Goal: Transaction & Acquisition: Obtain resource

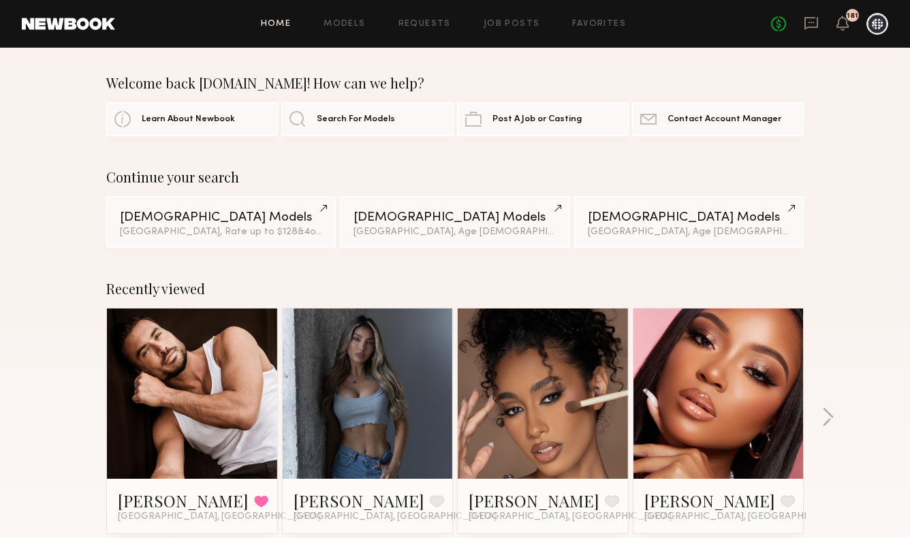
click at [373, 408] on link at bounding box center [367, 393] width 83 height 170
click at [362, 23] on link "Models" at bounding box center [344, 24] width 42 height 9
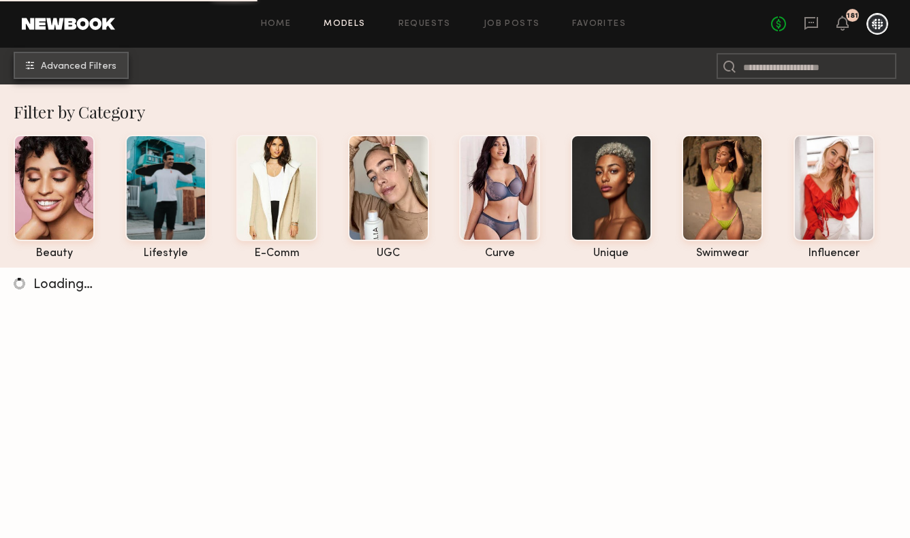
click at [99, 78] on button "Advanced Filters" at bounding box center [71, 65] width 115 height 27
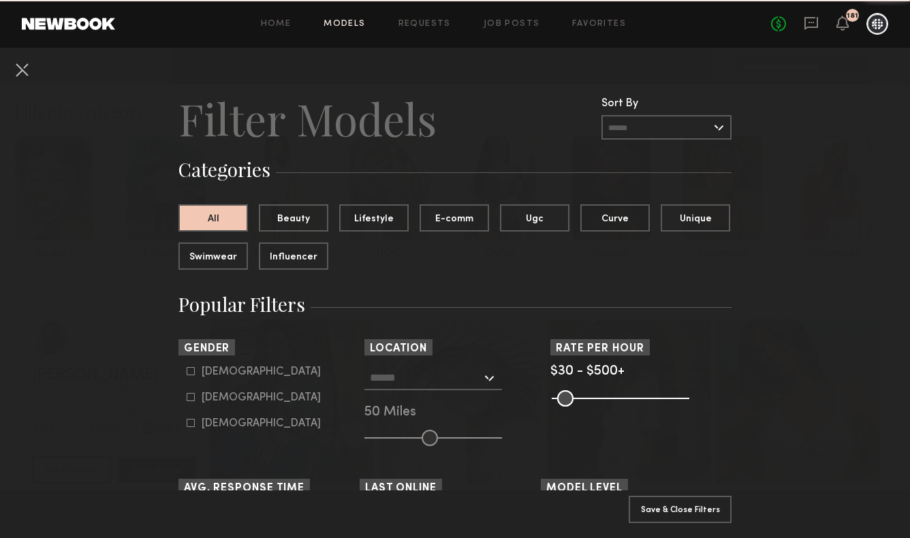
click at [225, 399] on div "Female" at bounding box center [261, 397] width 119 height 8
type input "**"
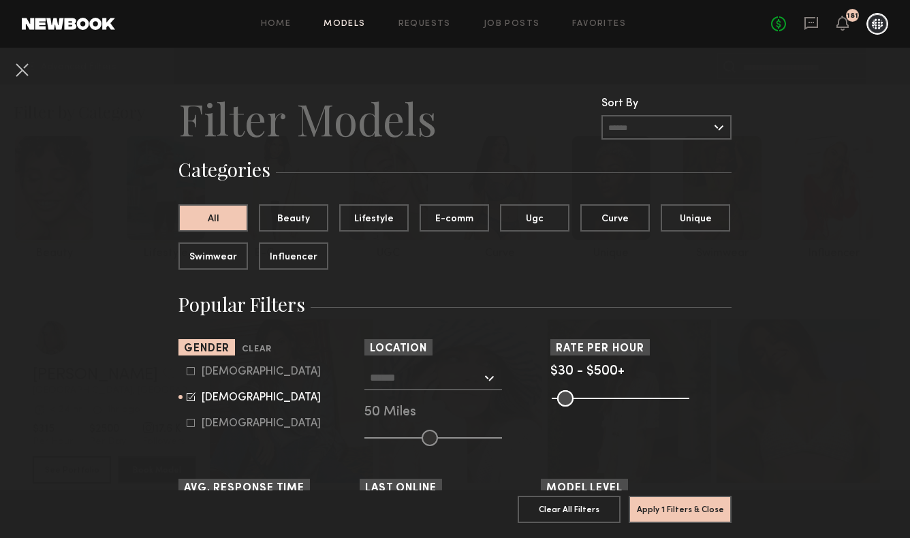
click at [439, 371] on input "text" at bounding box center [426, 377] width 112 height 23
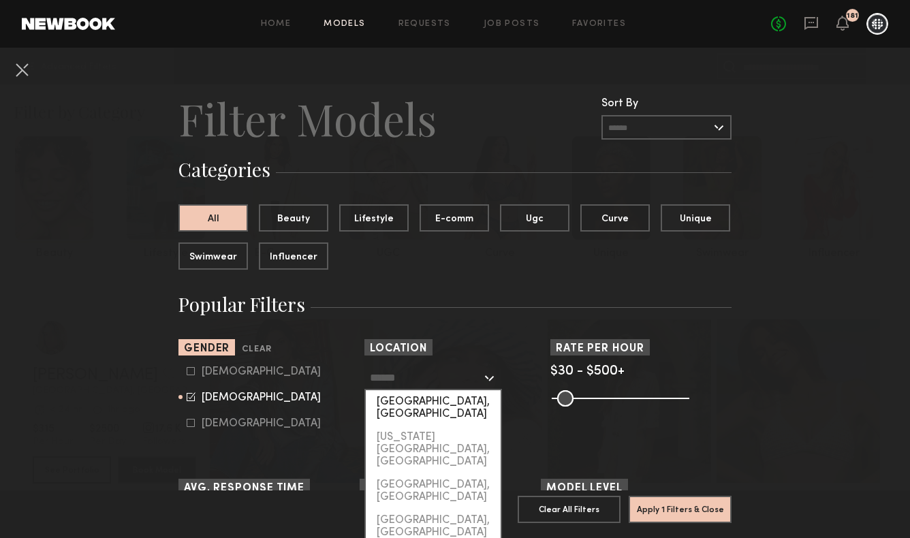
click at [428, 396] on div "[GEOGRAPHIC_DATA], [GEOGRAPHIC_DATA]" at bounding box center [433, 407] width 135 height 35
type input "**********"
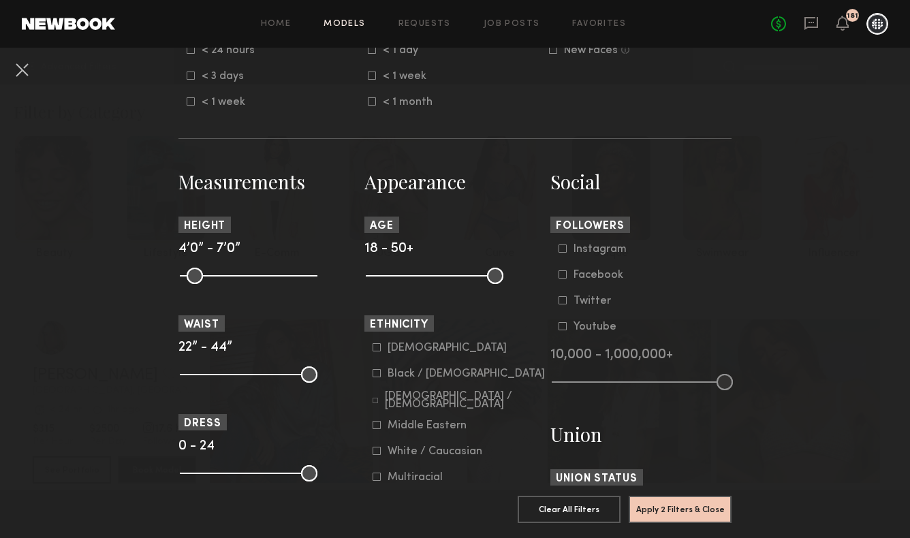
scroll to position [490, 0]
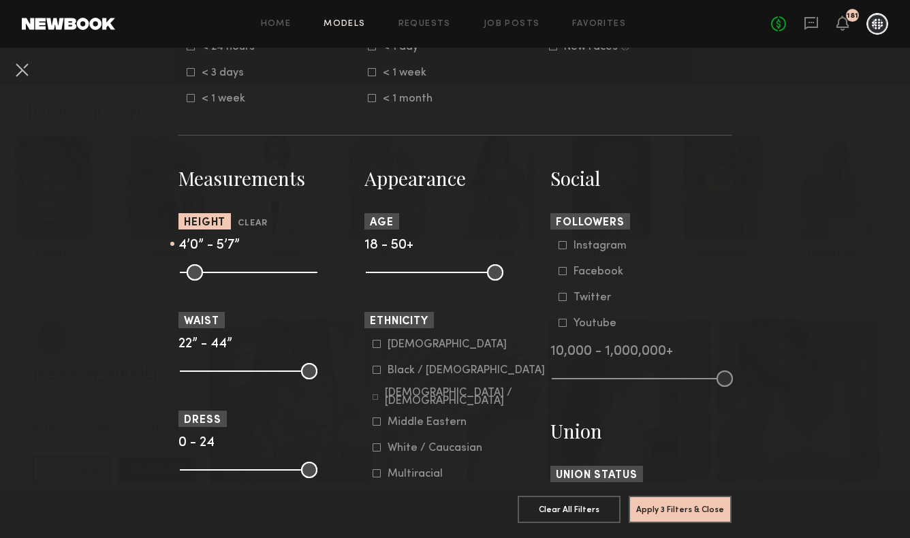
drag, startPoint x: 304, startPoint y: 271, endPoint x: 251, endPoint y: 274, distance: 53.2
type input "**"
click at [251, 274] on input "range" at bounding box center [249, 272] width 138 height 16
drag, startPoint x: 185, startPoint y: 272, endPoint x: 242, endPoint y: 280, distance: 57.2
type input "**"
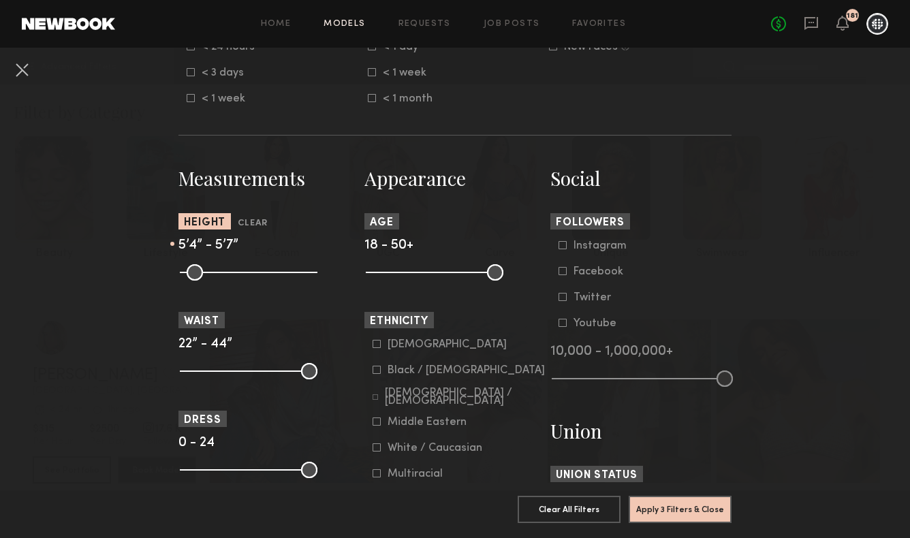
click at [242, 280] on input "range" at bounding box center [249, 272] width 138 height 16
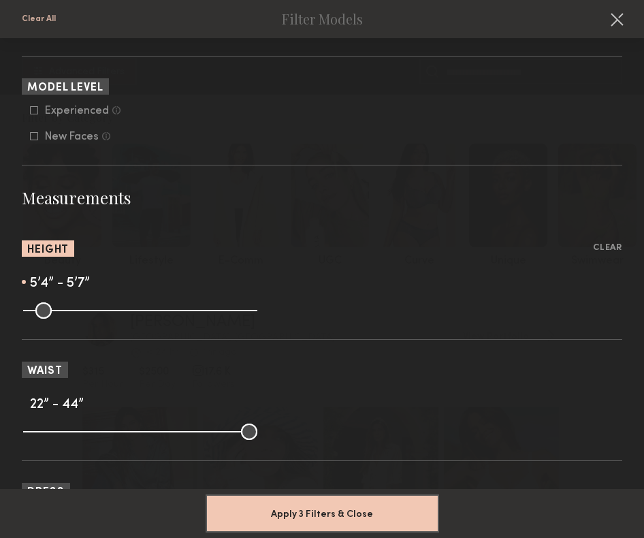
scroll to position [1076, 0]
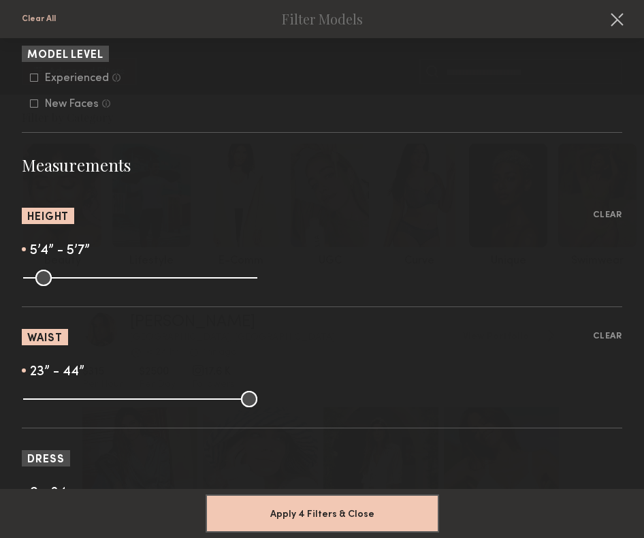
type input "**"
click at [35, 401] on input "range" at bounding box center [140, 399] width 234 height 16
drag, startPoint x: 242, startPoint y: 404, endPoint x: 49, endPoint y: 411, distance: 192.8
type input "**"
click at [49, 407] on input "range" at bounding box center [140, 399] width 234 height 16
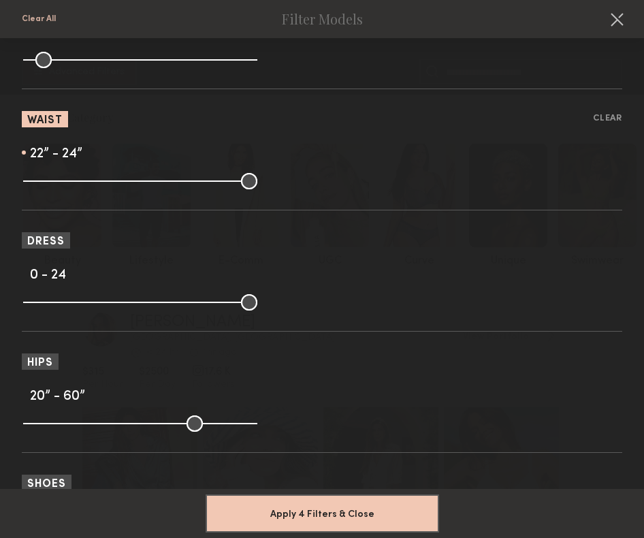
scroll to position [1284, 0]
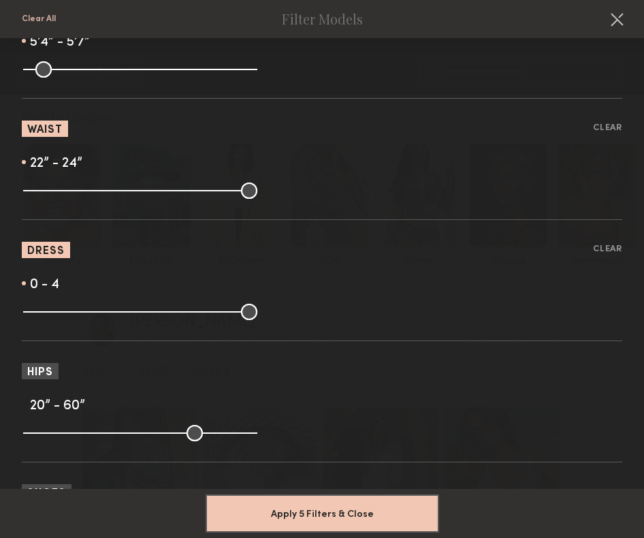
drag, startPoint x: 249, startPoint y: 312, endPoint x: 62, endPoint y: 319, distance: 187.4
type input "*"
click at [62, 319] on input "range" at bounding box center [140, 312] width 234 height 16
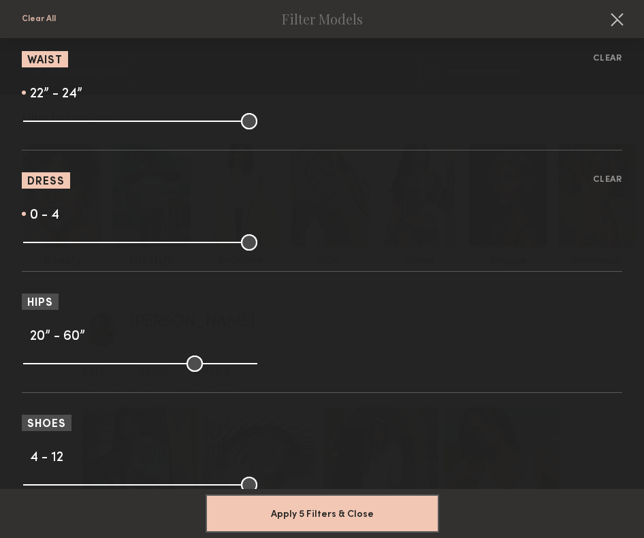
scroll to position [1356, 0]
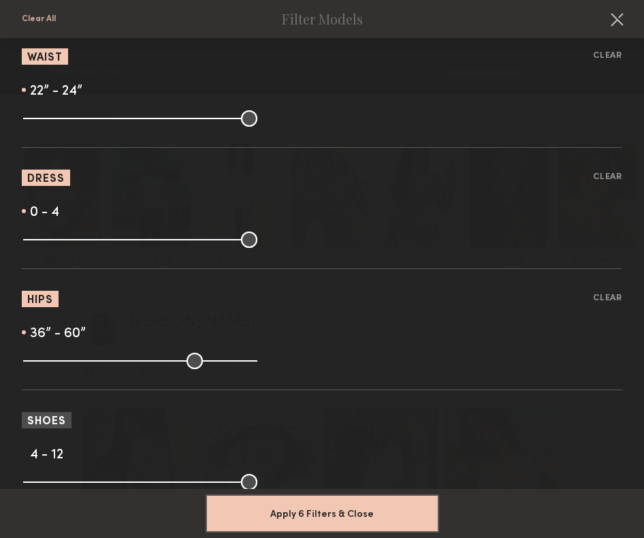
drag, startPoint x: 33, startPoint y: 368, endPoint x: 116, endPoint y: 372, distance: 83.1
type input "**"
click at [116, 369] on input "range" at bounding box center [140, 361] width 234 height 16
drag, startPoint x: 244, startPoint y: 366, endPoint x: 130, endPoint y: 368, distance: 114.4
type input "**"
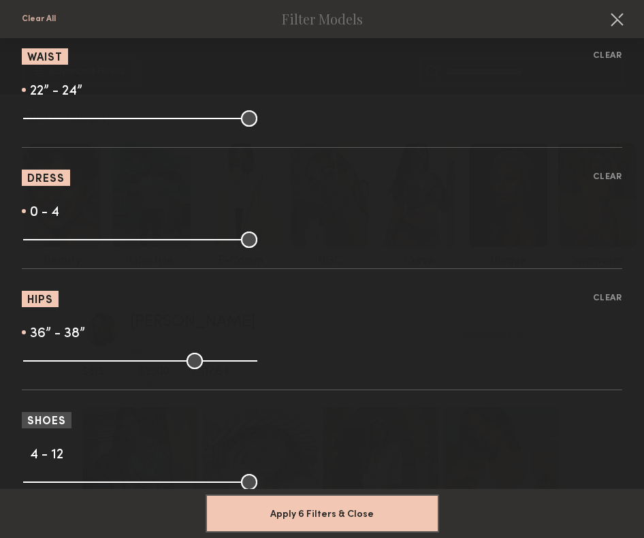
click at [130, 368] on input "range" at bounding box center [140, 361] width 234 height 16
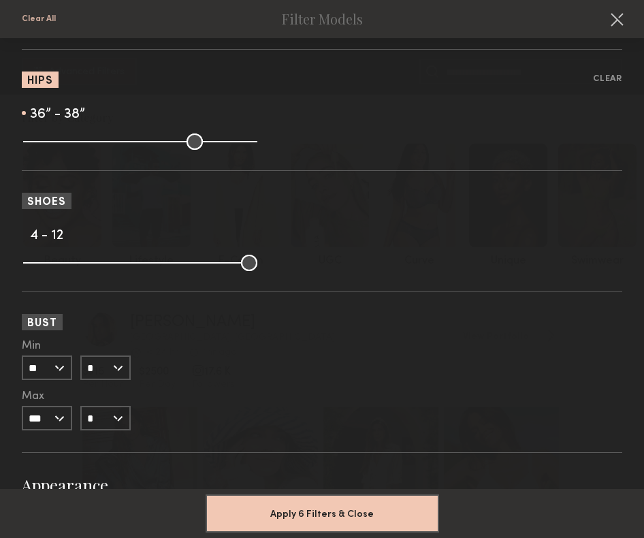
scroll to position [1576, 0]
click at [53, 378] on input "**" at bounding box center [47, 367] width 50 height 25
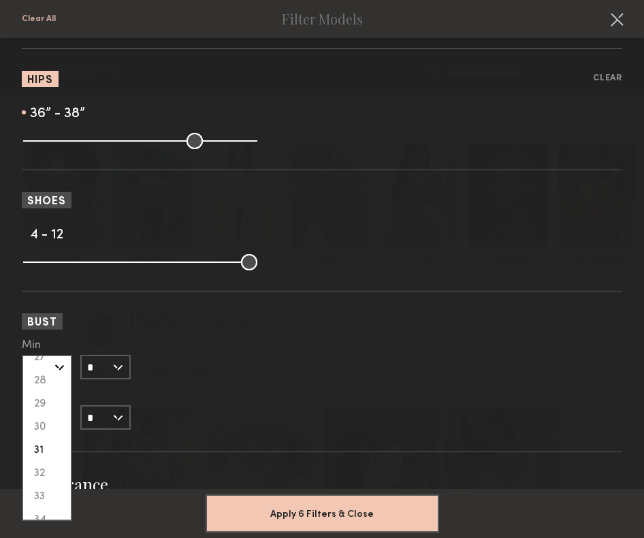
scroll to position [78, 0]
click at [49, 404] on div "29" at bounding box center [47, 404] width 48 height 23
type input "**"
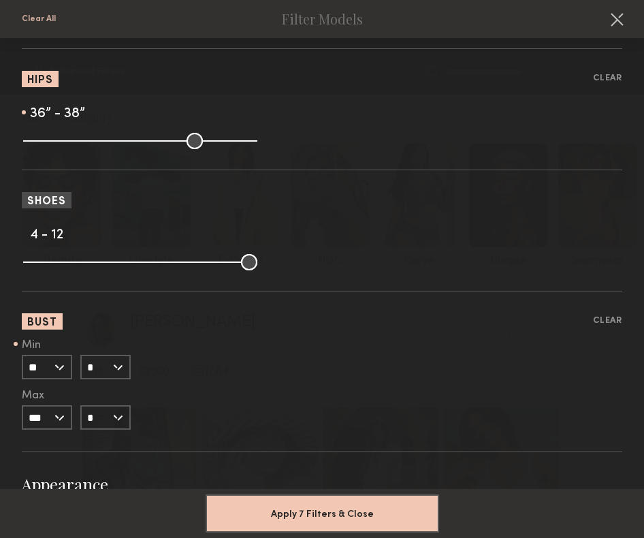
click at [89, 368] on input "*" at bounding box center [105, 367] width 50 height 25
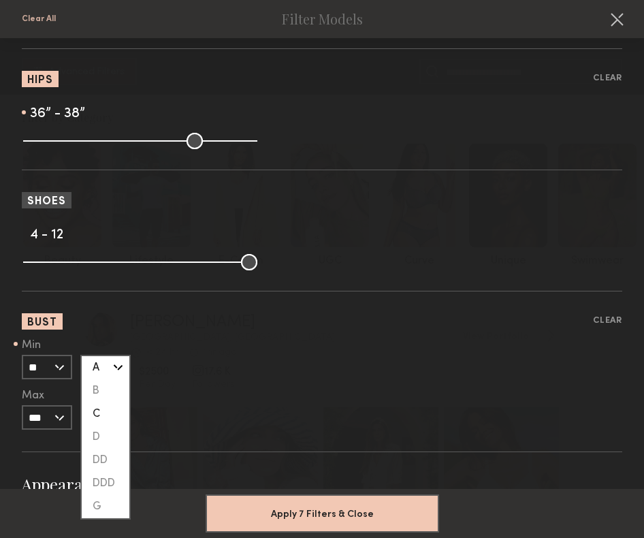
click at [96, 414] on div "C" at bounding box center [106, 413] width 48 height 23
type input "*"
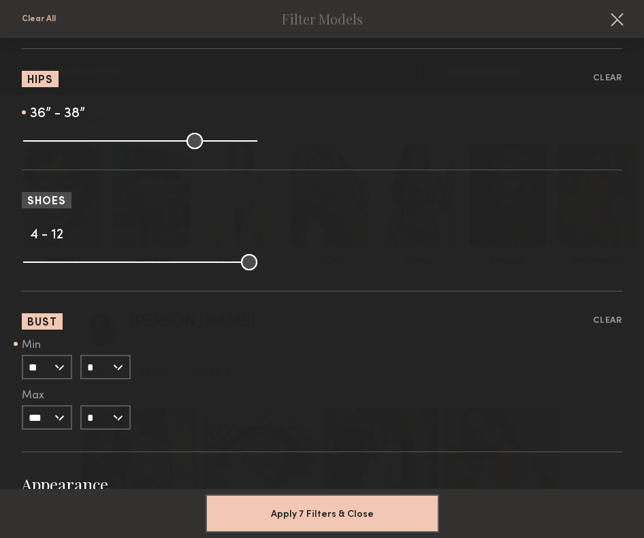
click at [53, 419] on input "***" at bounding box center [47, 417] width 50 height 25
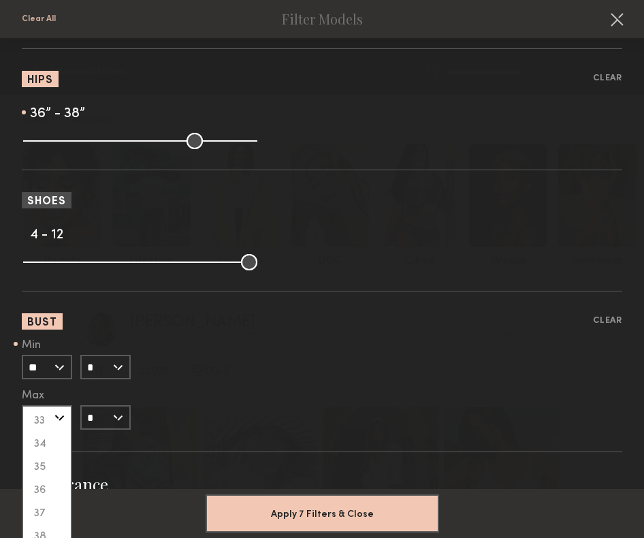
scroll to position [216, 0]
click at [47, 464] on div "35" at bounding box center [47, 456] width 48 height 23
type input "**"
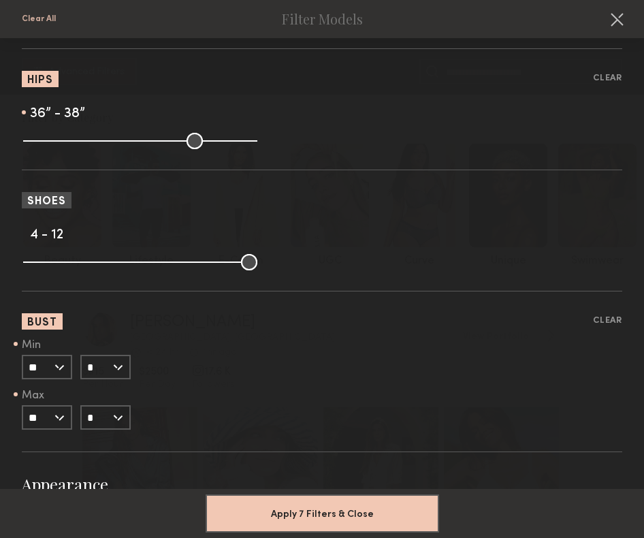
click at [114, 428] on input "*" at bounding box center [105, 417] width 50 height 25
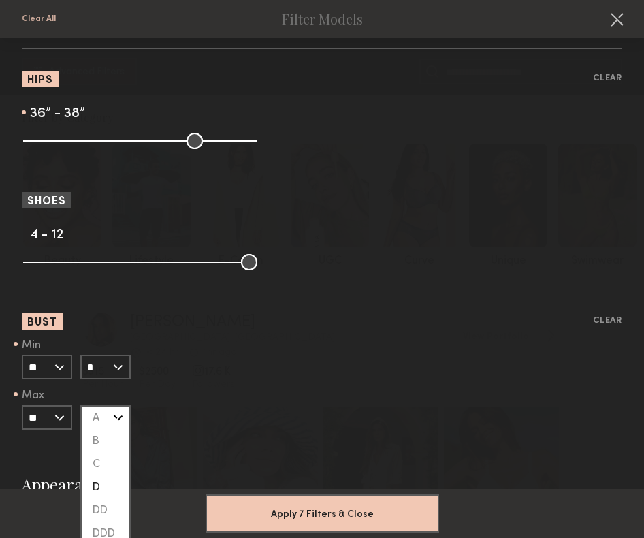
click at [114, 483] on div "D" at bounding box center [106, 487] width 48 height 23
type input "*"
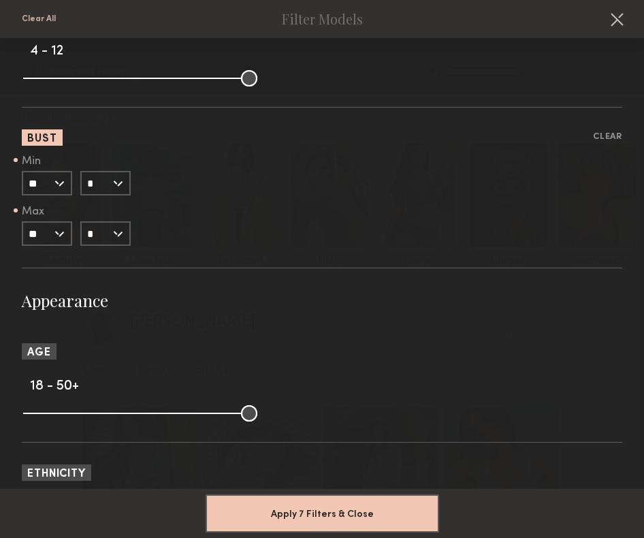
scroll to position [1779, 0]
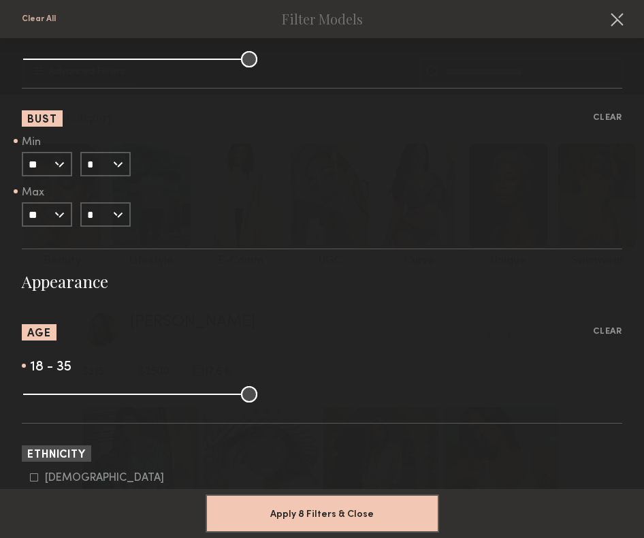
drag, startPoint x: 249, startPoint y: 397, endPoint x: 144, endPoint y: 407, distance: 106.0
type input "**"
click at [144, 402] on input "range" at bounding box center [140, 394] width 234 height 16
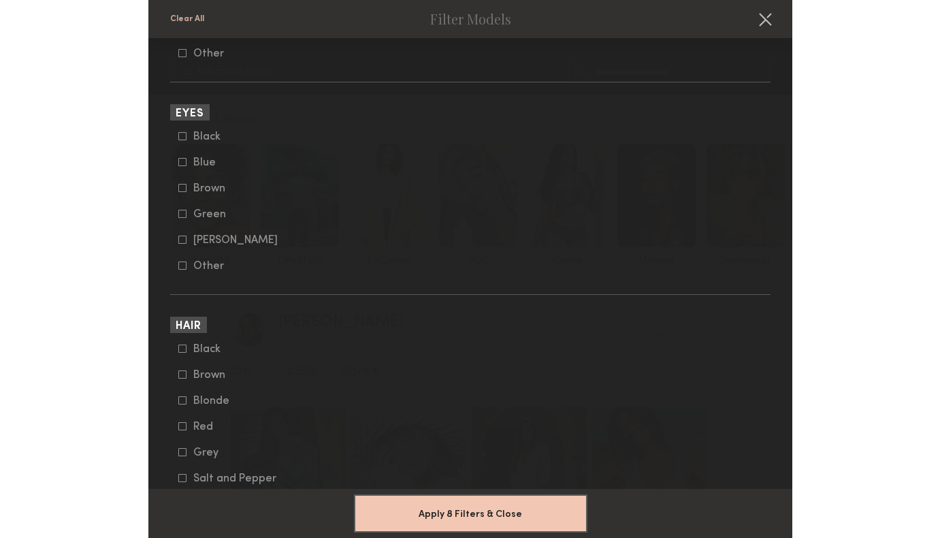
scroll to position [2425, 0]
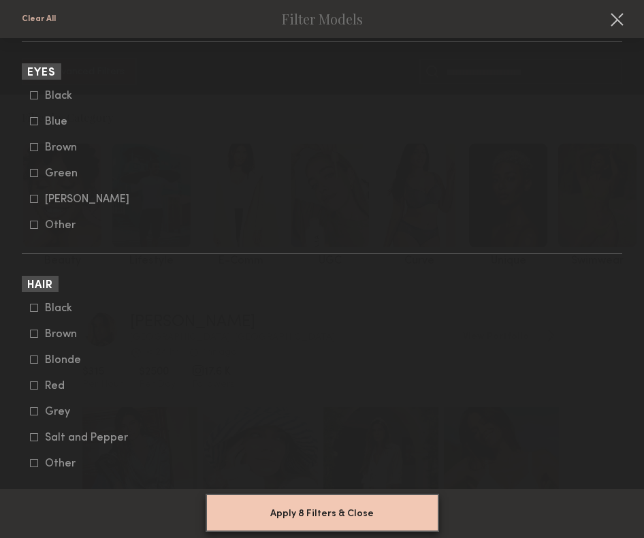
click at [269, 514] on button "Apply 8 Filters & Close" at bounding box center [323, 513] width 234 height 38
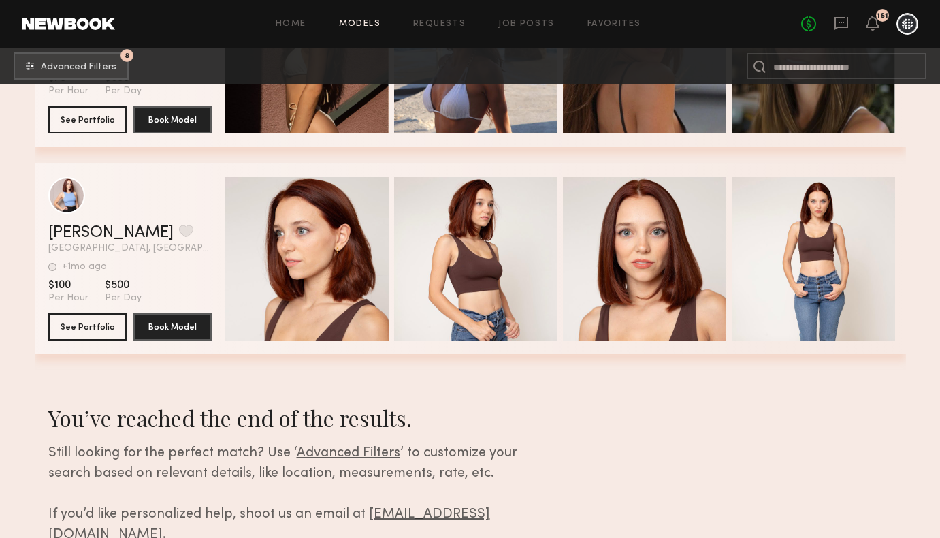
scroll to position [2228, 0]
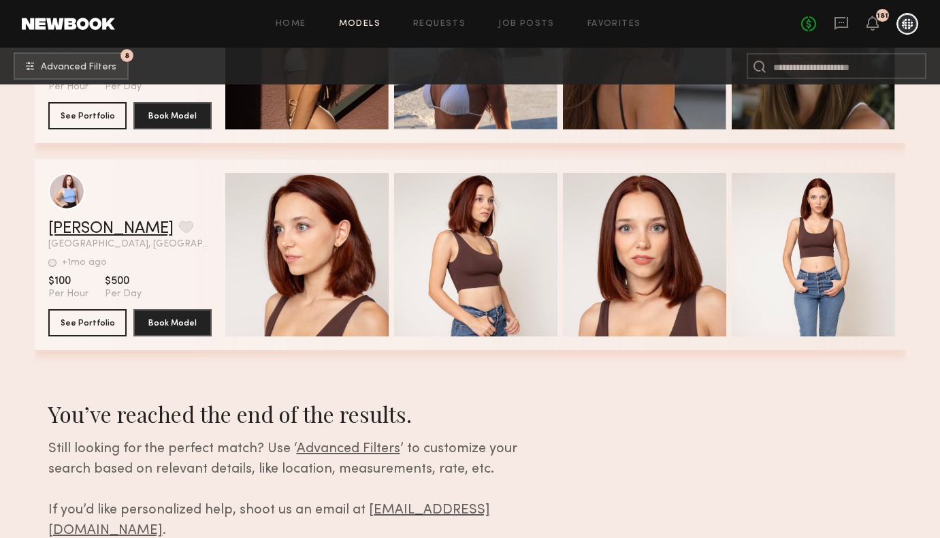
click at [96, 229] on link "Noémi V." at bounding box center [110, 229] width 125 height 16
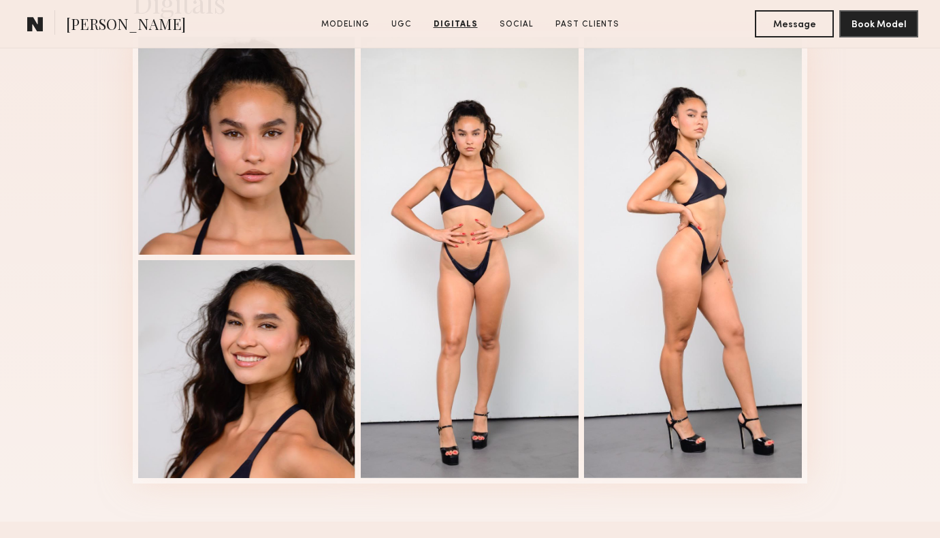
scroll to position [2059, 0]
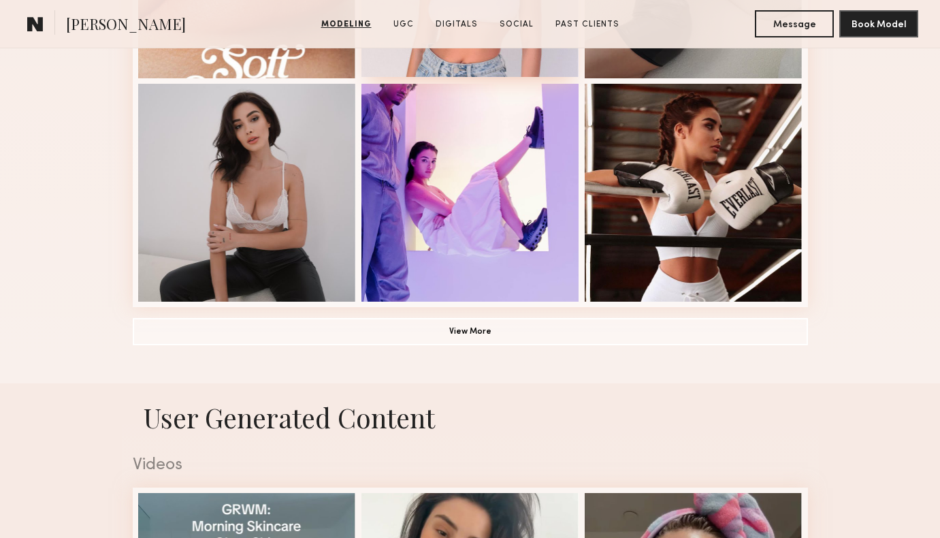
scroll to position [780, 0]
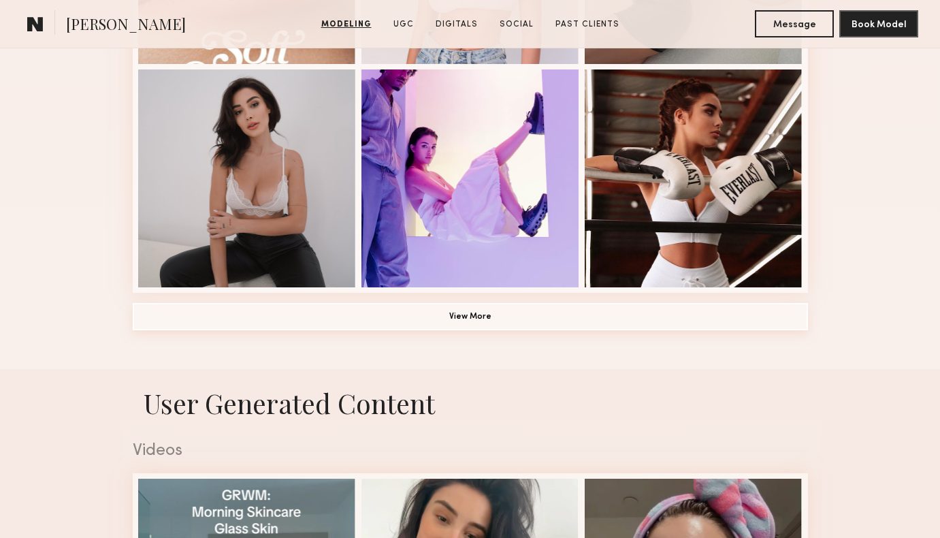
click at [452, 313] on button "View More" at bounding box center [470, 316] width 675 height 27
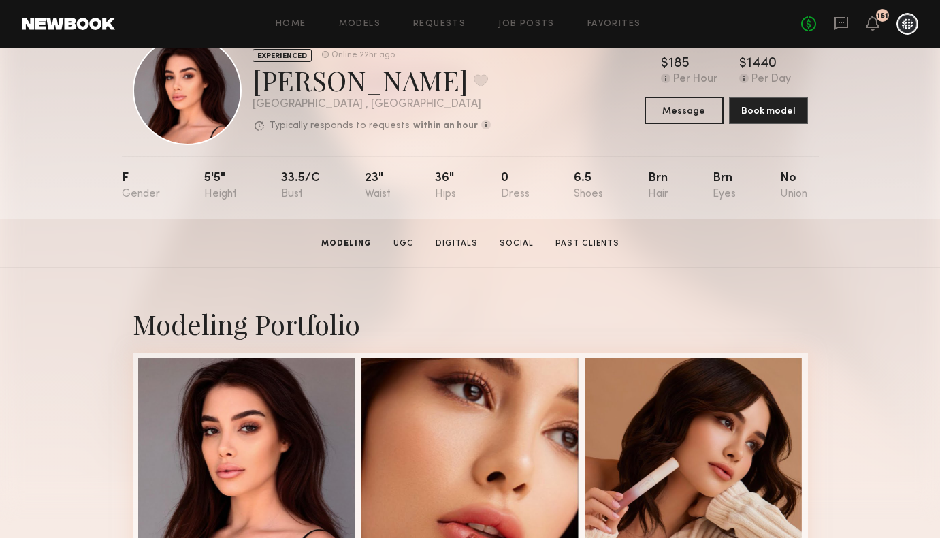
scroll to position [0, 0]
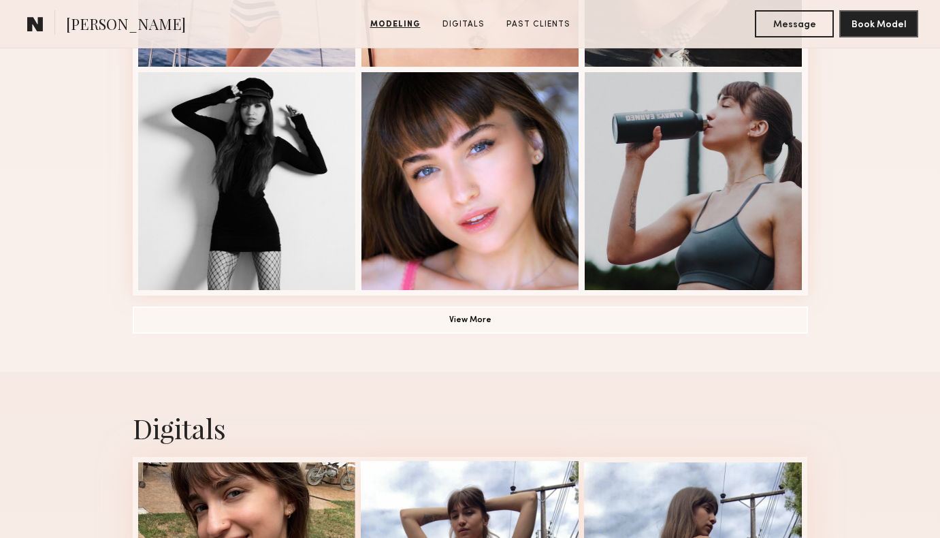
scroll to position [987, 0]
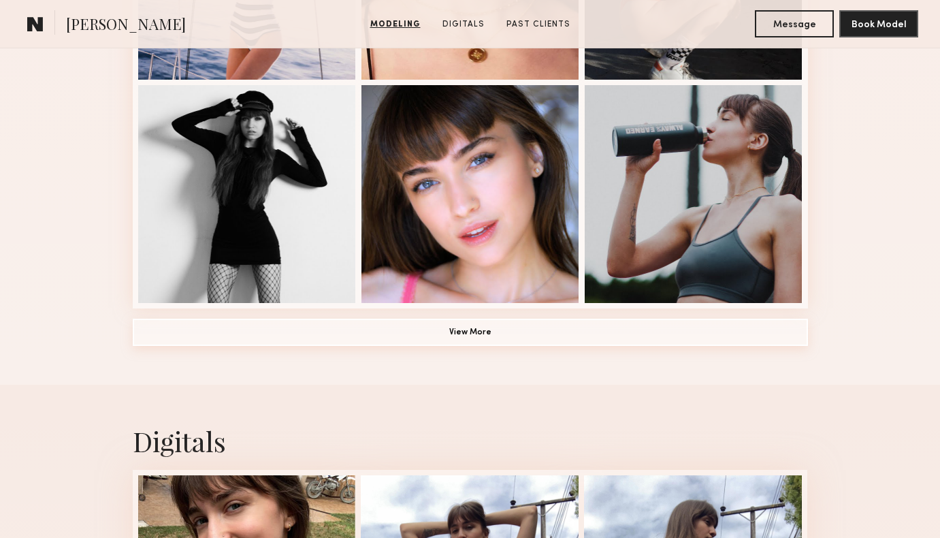
click at [430, 327] on button "View More" at bounding box center [470, 332] width 675 height 27
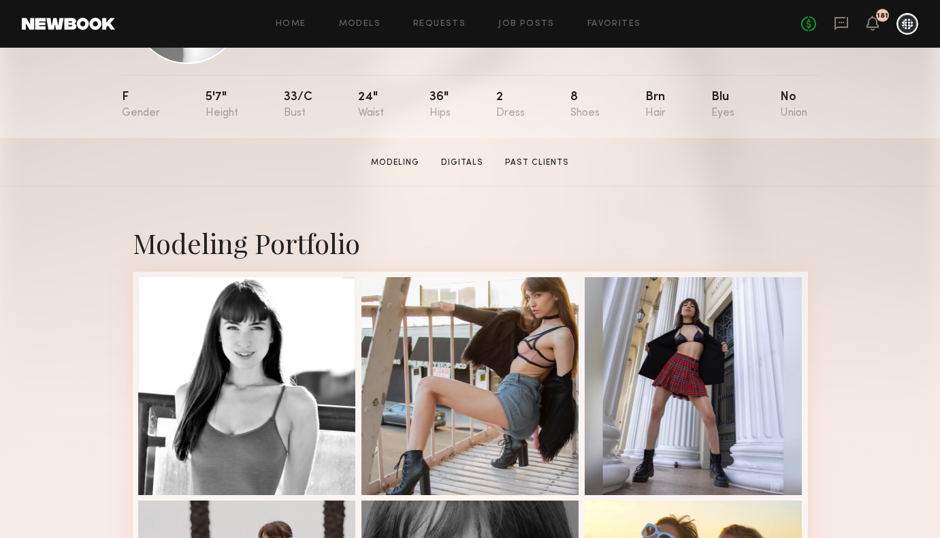
scroll to position [132, 0]
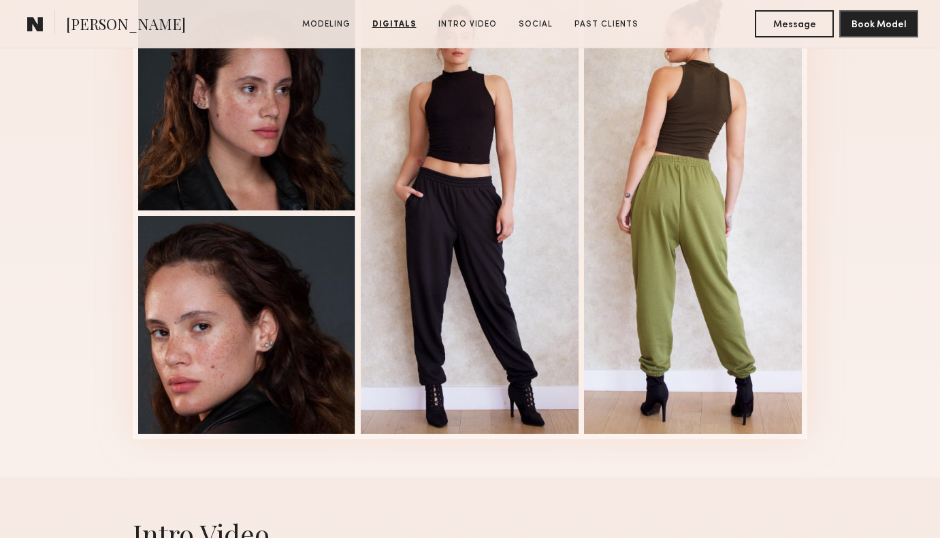
scroll to position [1475, 0]
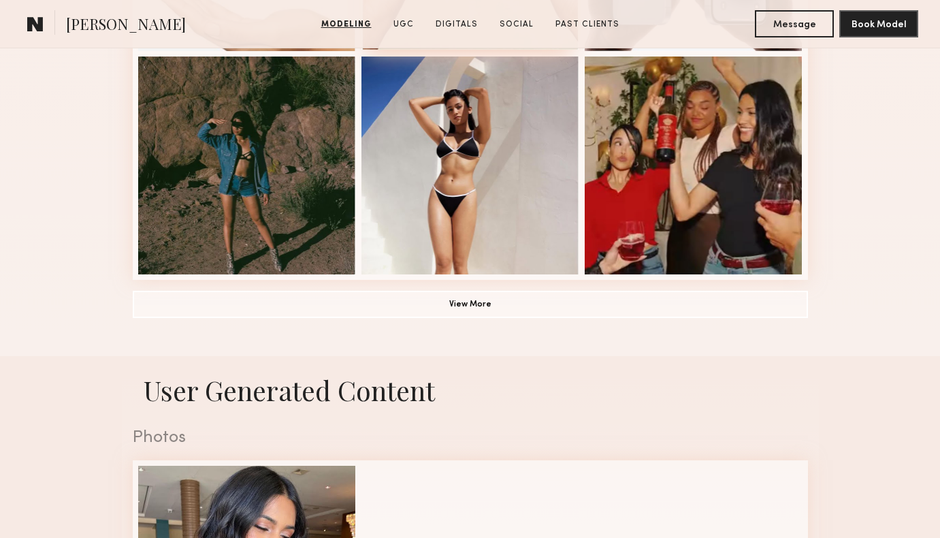
scroll to position [1043, 0]
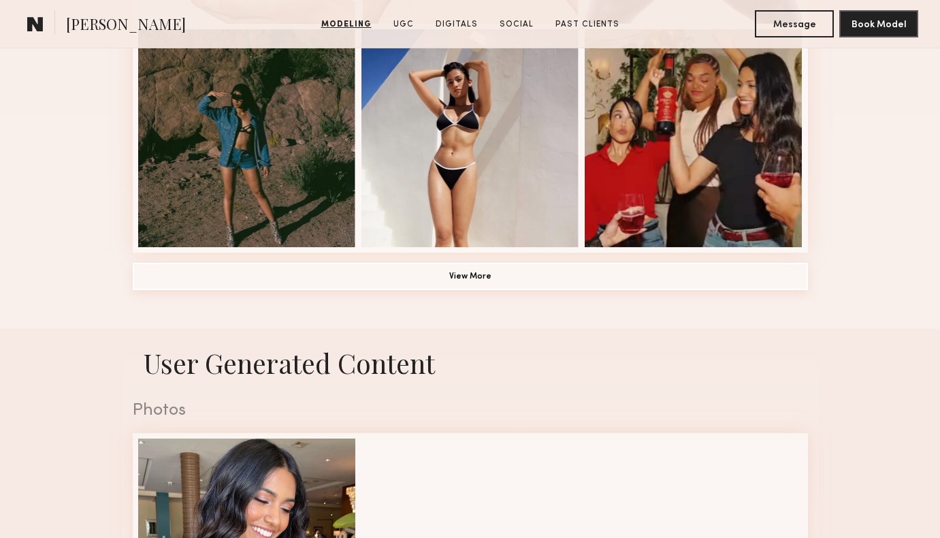
click at [471, 263] on button "View More" at bounding box center [470, 276] width 675 height 27
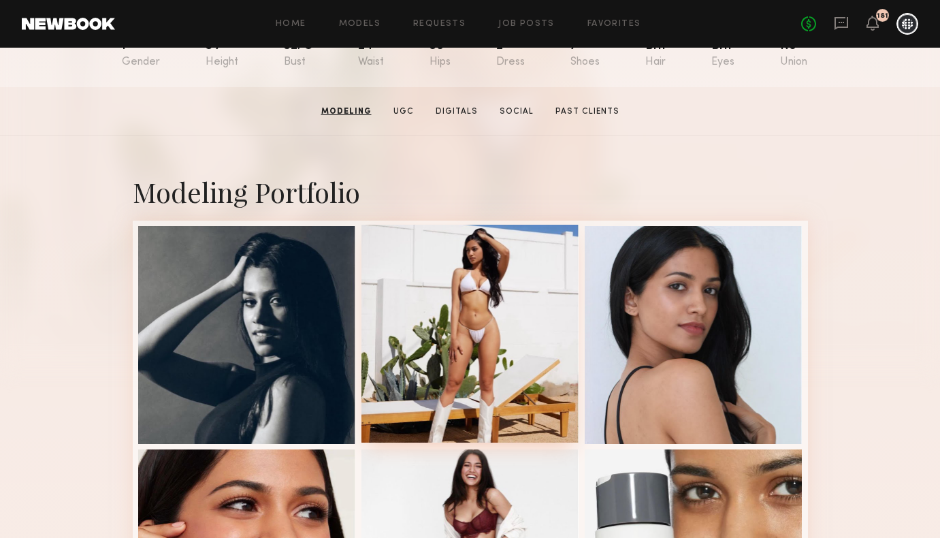
scroll to position [178, 0]
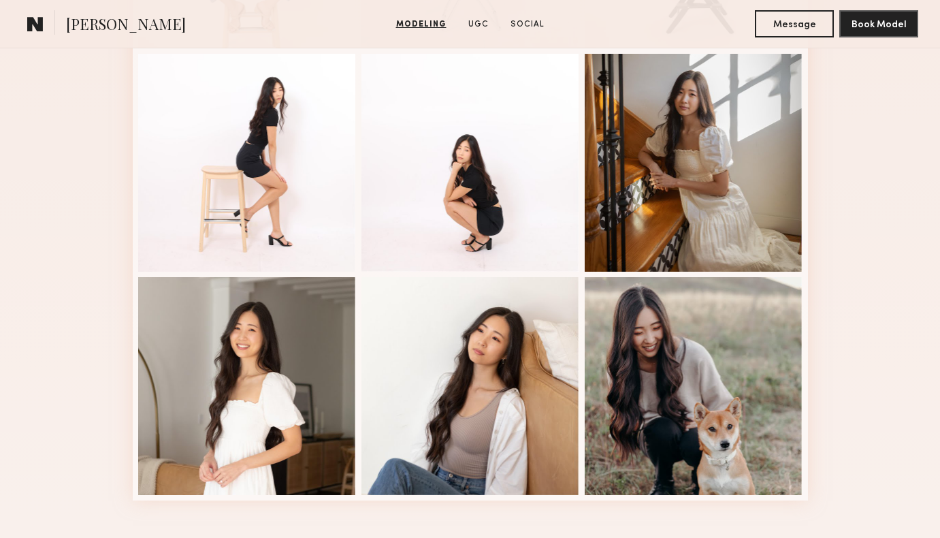
scroll to position [556, 0]
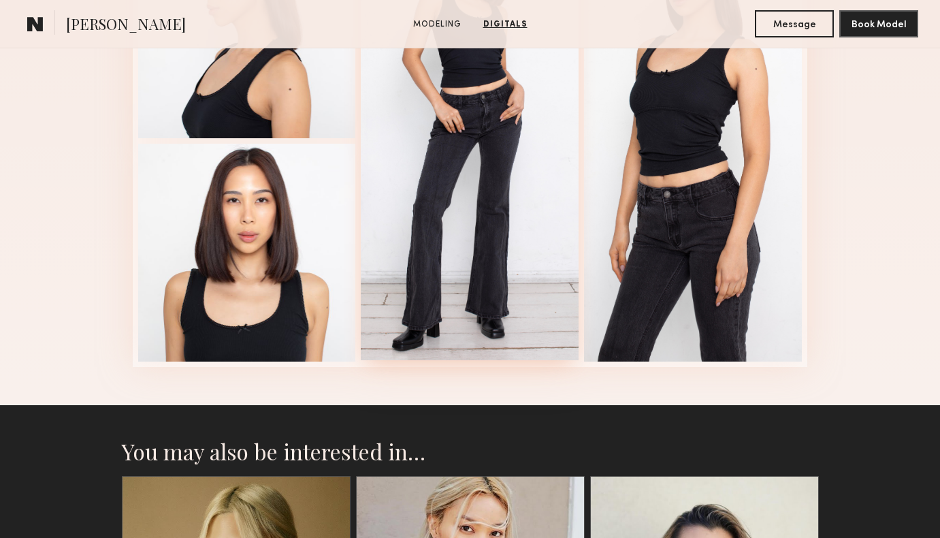
scroll to position [1279, 0]
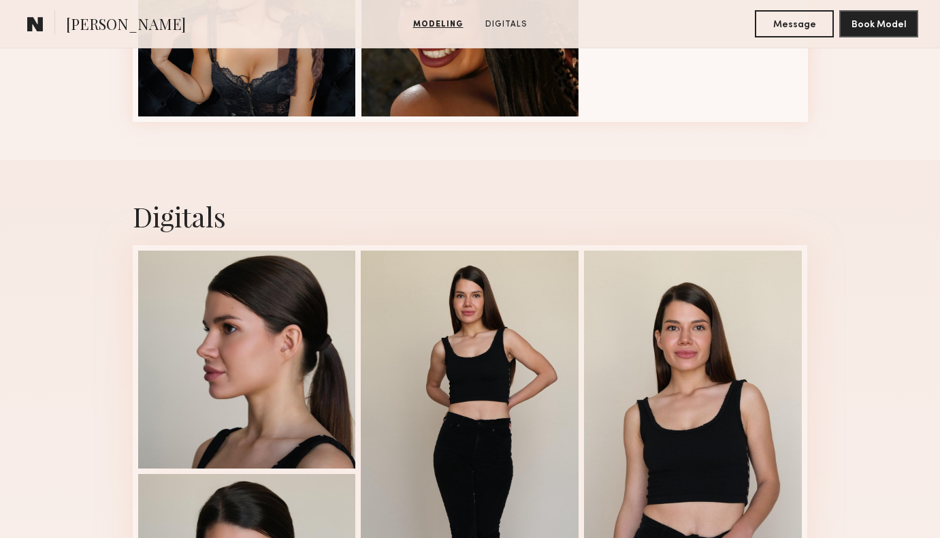
scroll to position [1140, 0]
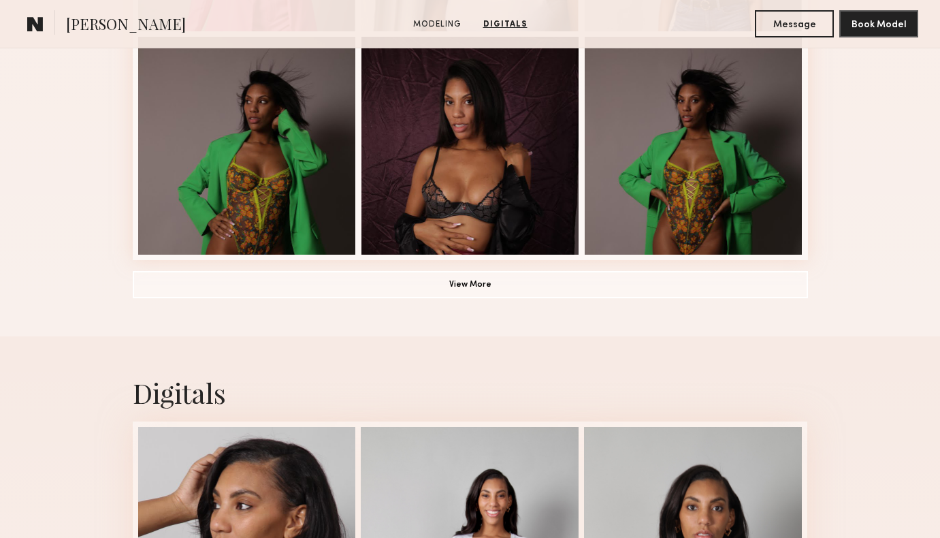
scroll to position [1027, 0]
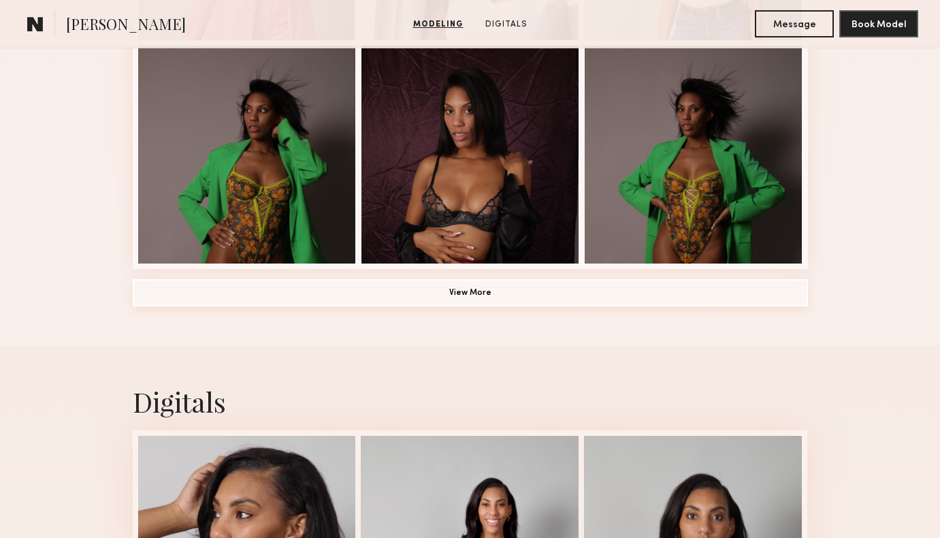
click at [594, 293] on button "View More" at bounding box center [470, 292] width 675 height 27
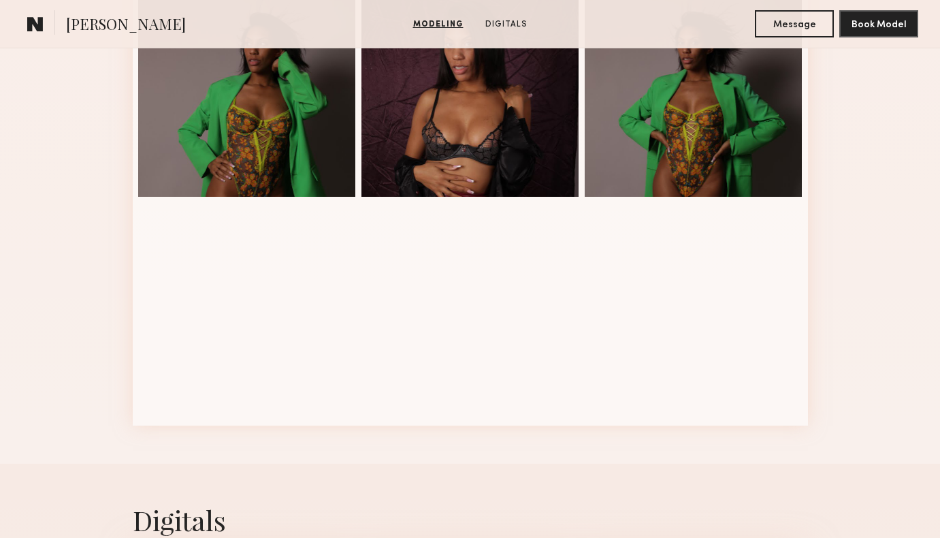
scroll to position [1104, 0]
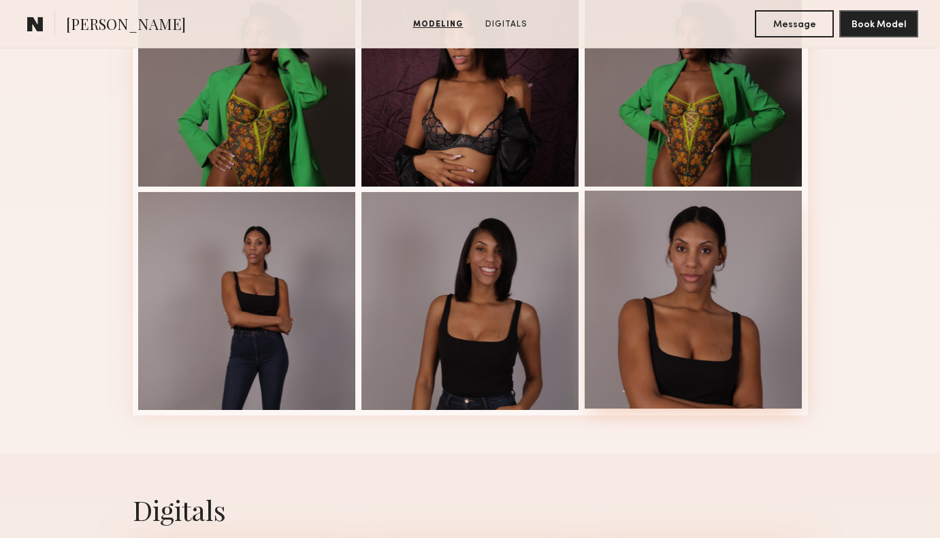
click at [704, 291] on div at bounding box center [694, 300] width 218 height 218
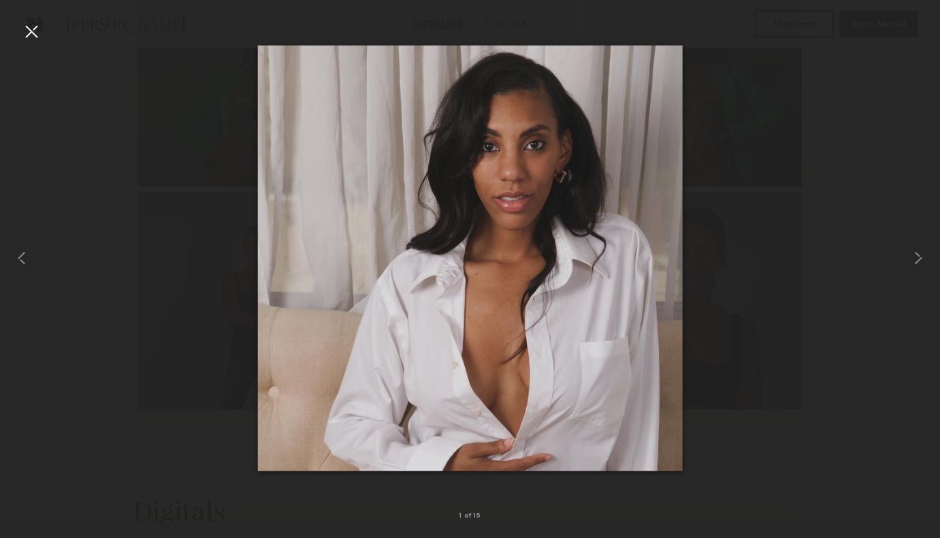
click at [767, 280] on div at bounding box center [470, 258] width 940 height 472
click at [27, 39] on div at bounding box center [31, 31] width 22 height 22
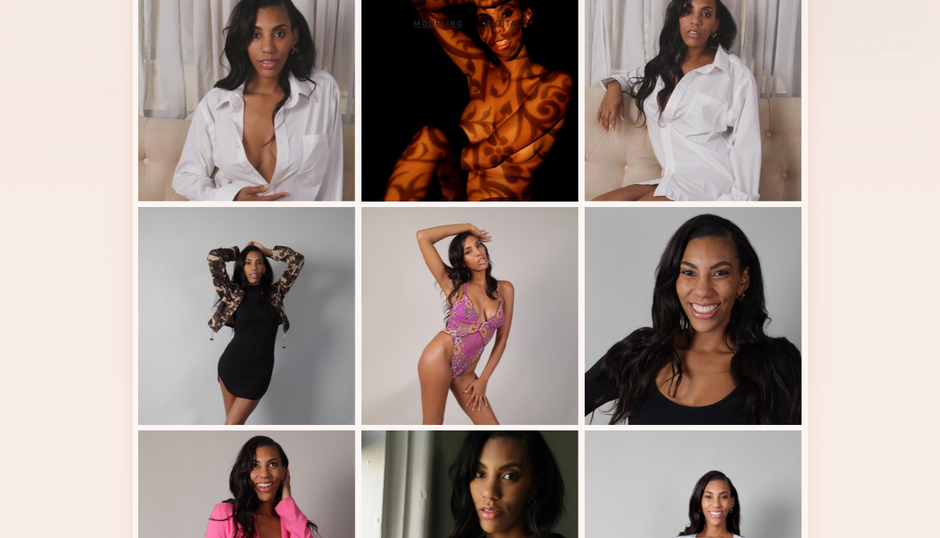
scroll to position [0, 0]
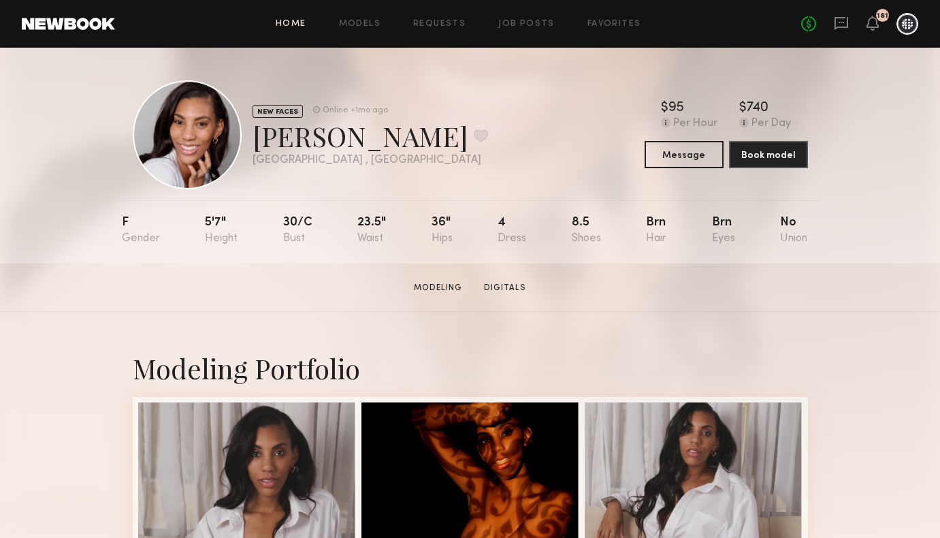
click at [291, 20] on link "Home" at bounding box center [291, 24] width 31 height 9
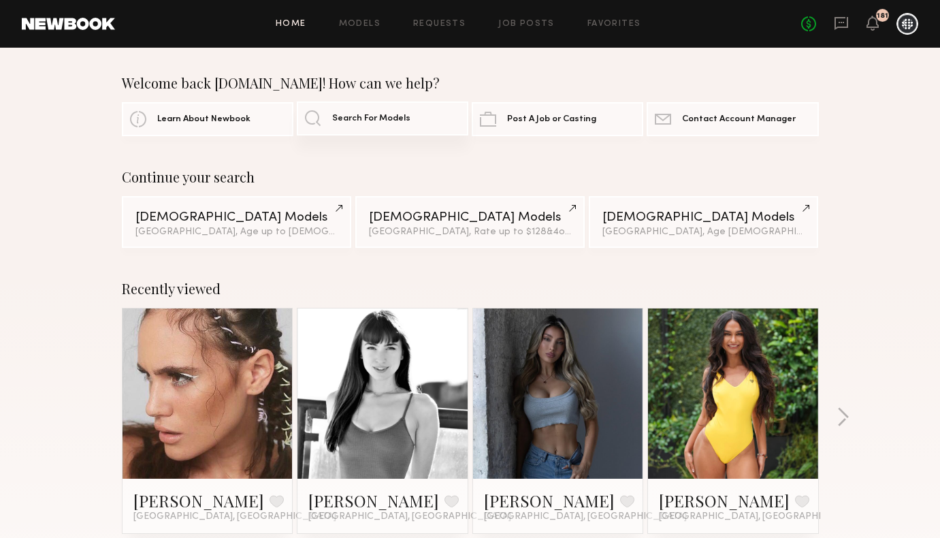
click at [411, 118] on link "Search For Models" at bounding box center [383, 118] width 172 height 34
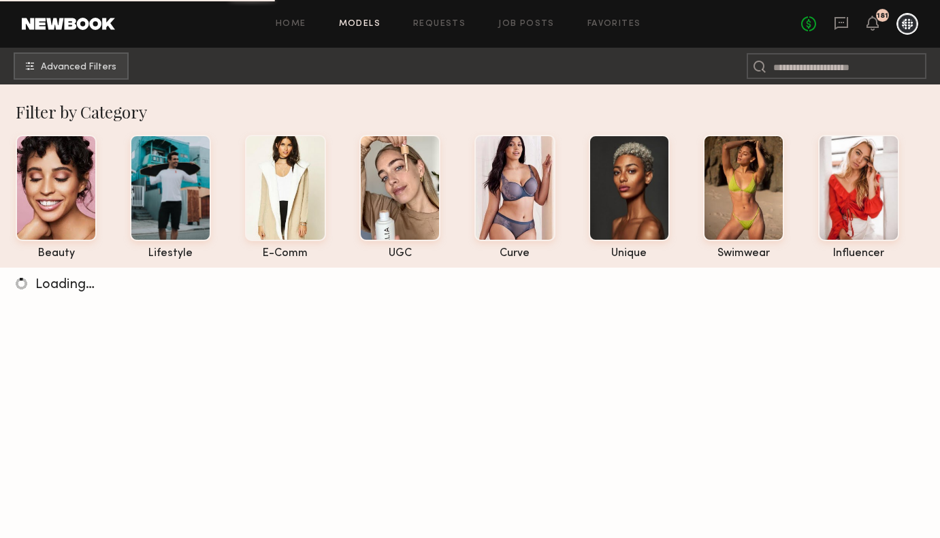
scroll to position [2, 0]
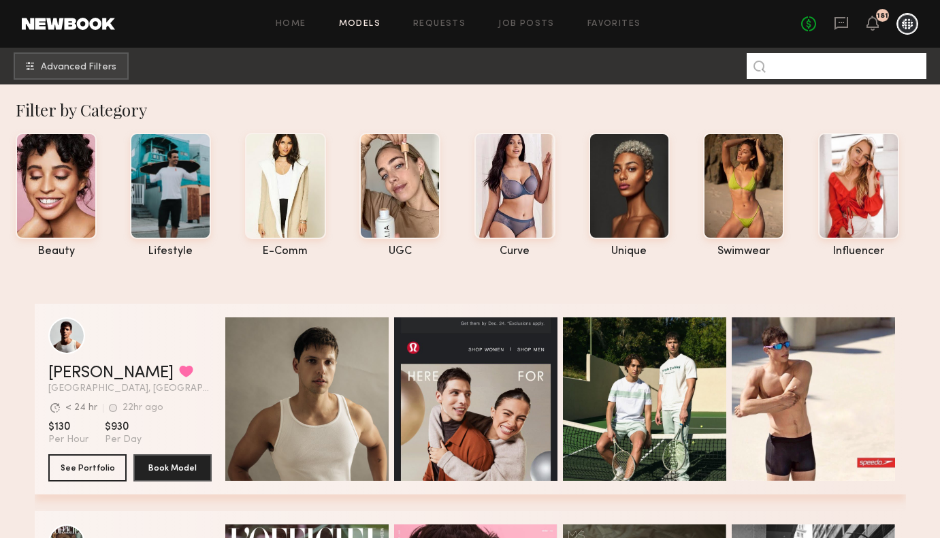
click at [831, 77] on input at bounding box center [837, 66] width 180 height 26
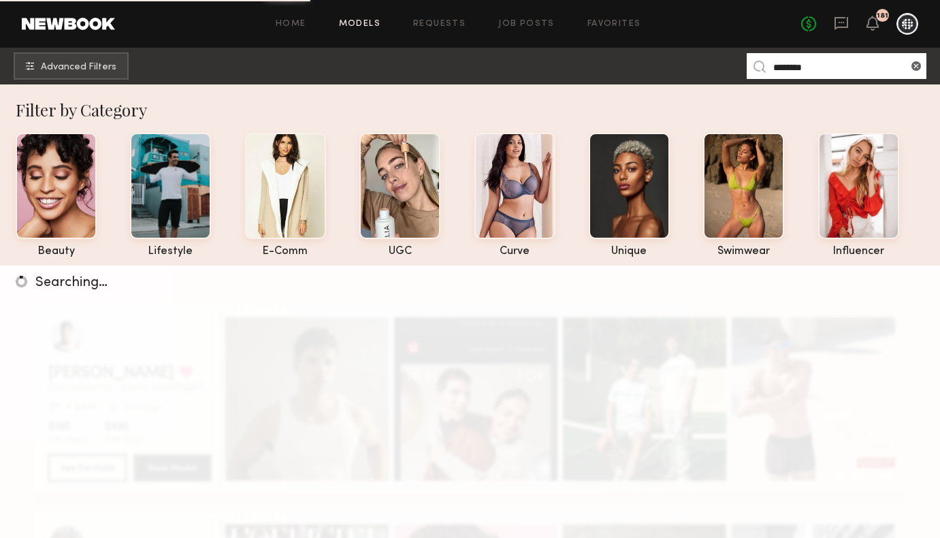
type input "********"
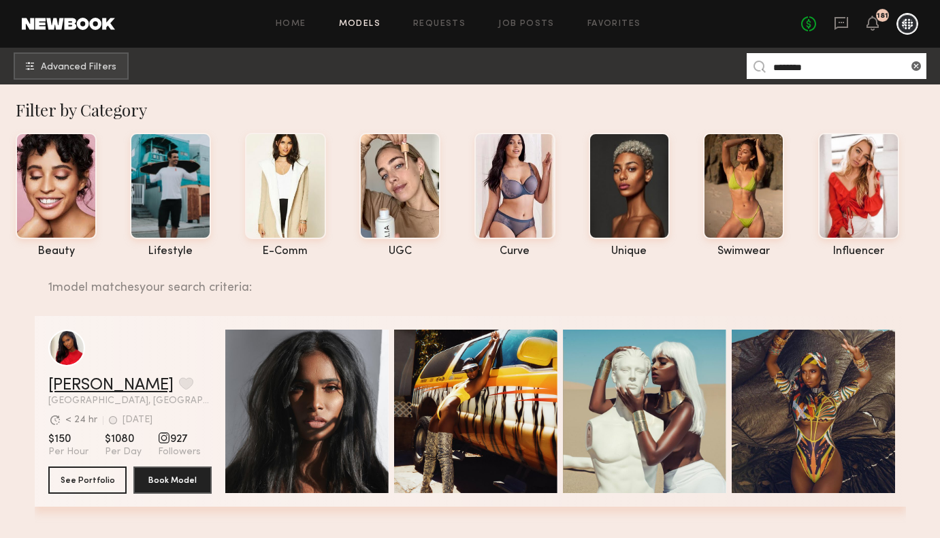
click at [106, 381] on link "Brookell B." at bounding box center [110, 385] width 125 height 16
click at [716, 160] on div at bounding box center [743, 184] width 81 height 106
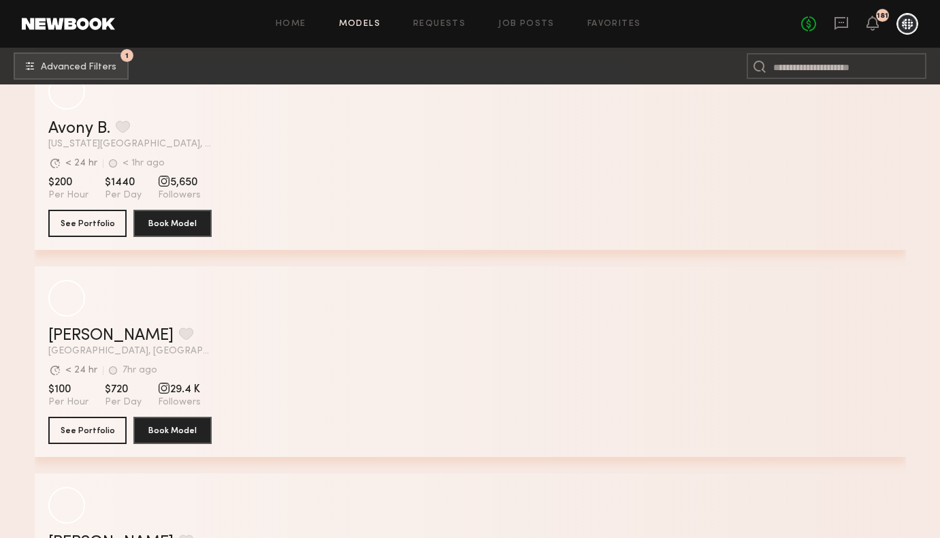
scroll to position [5850, 0]
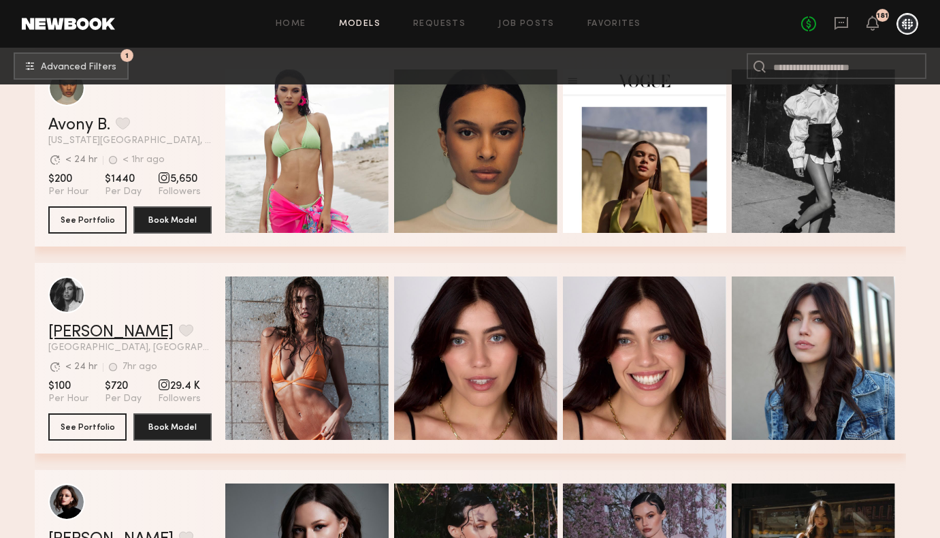
click at [73, 328] on link "Taylor F." at bounding box center [110, 332] width 125 height 16
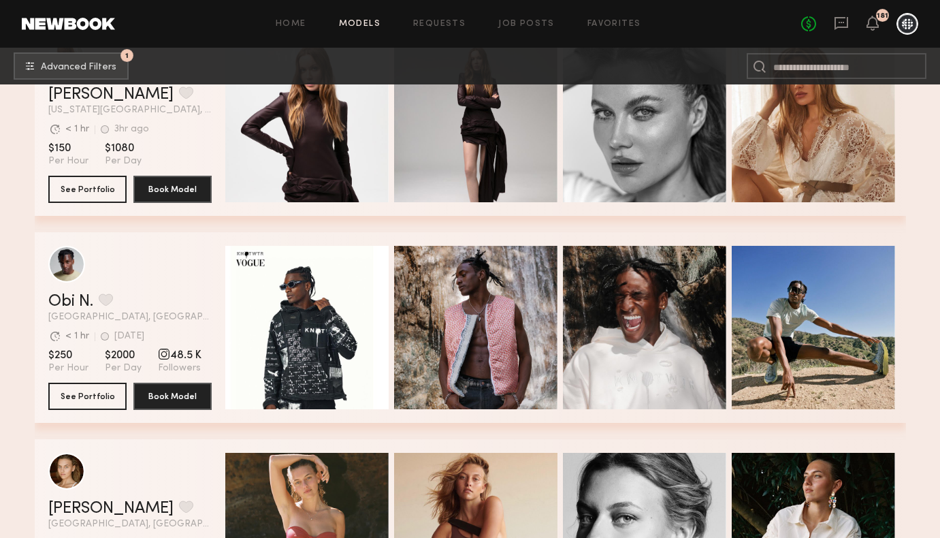
scroll to position [8577, 0]
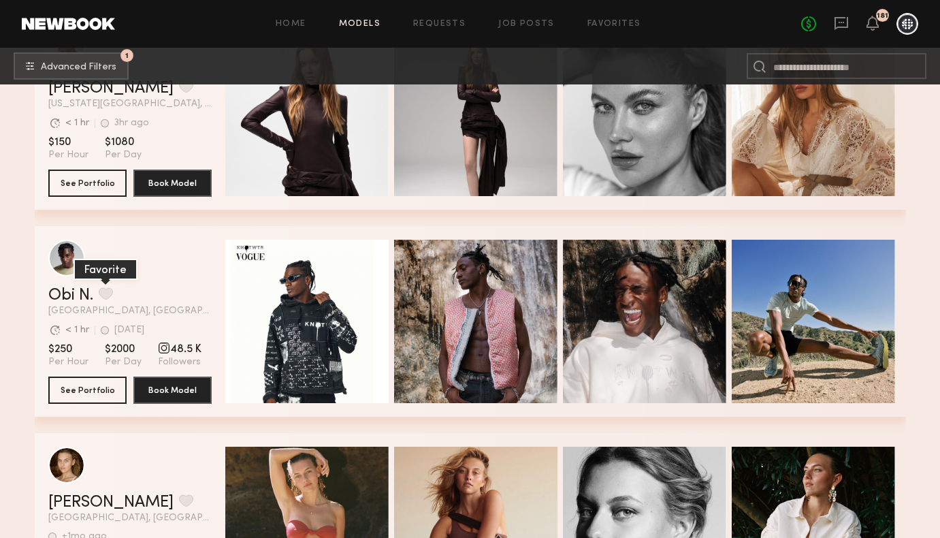
click at [109, 289] on button "grid" at bounding box center [106, 293] width 14 height 12
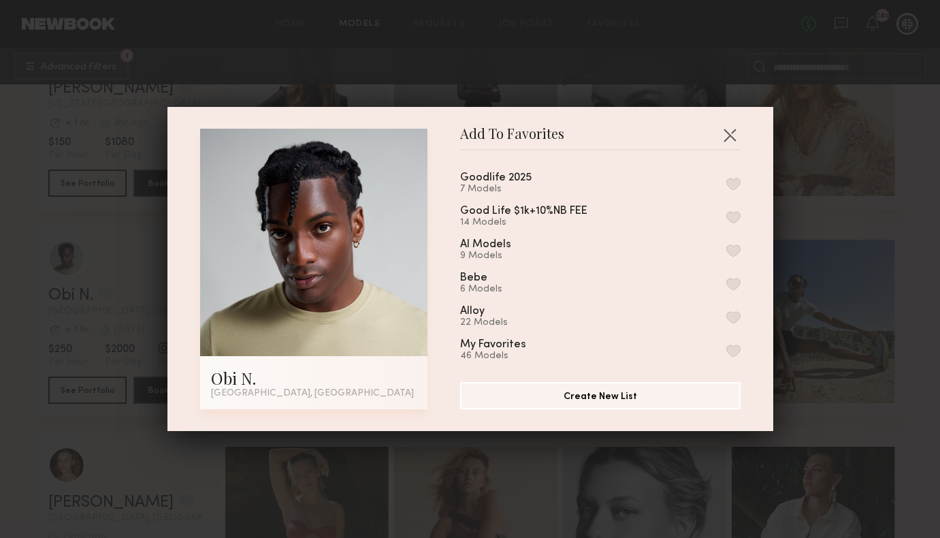
click at [735, 346] on button "button" at bounding box center [733, 350] width 14 height 12
click at [927, 264] on div "Add To Favorites Obi N. Los Angeles, CA Add To Favorites Goodlife 2025 7 Models…" at bounding box center [470, 269] width 940 height 538
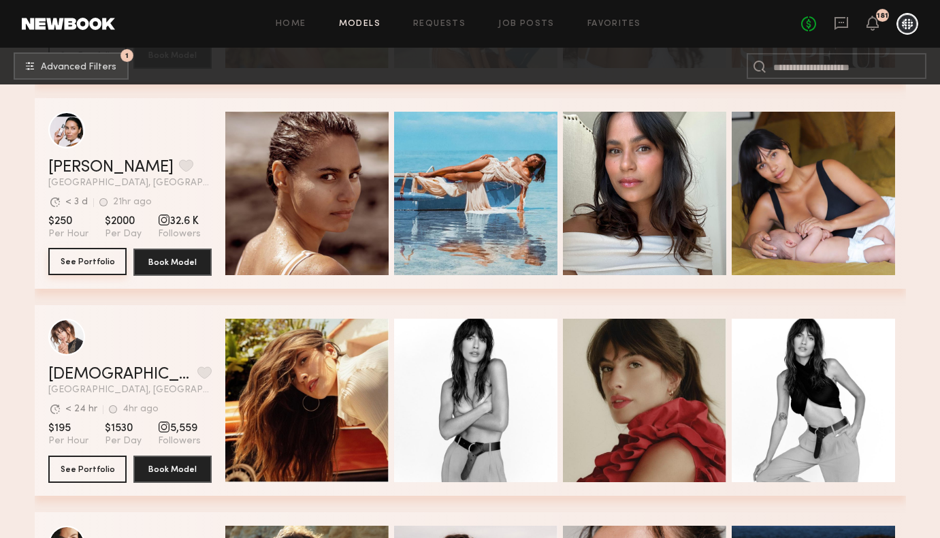
scroll to position [9741, 0]
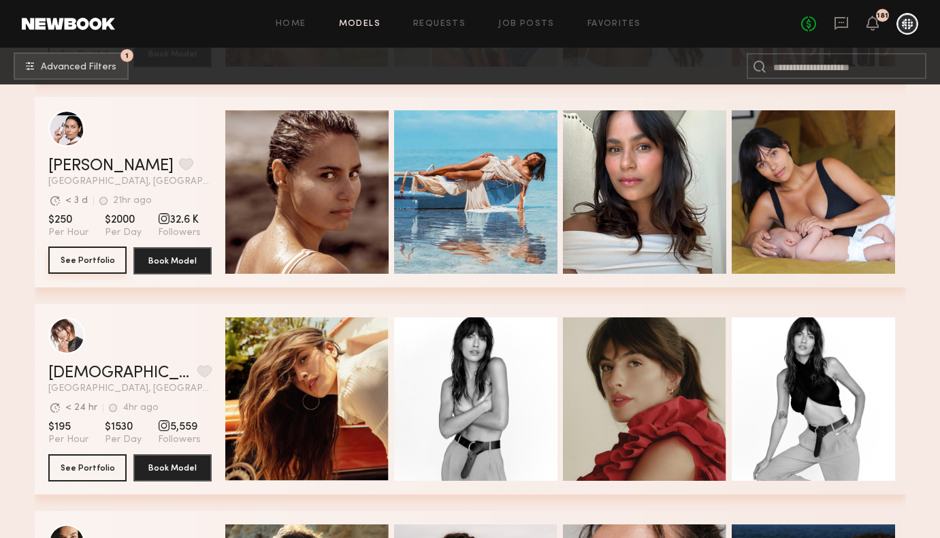
click at [110, 274] on link "See Portfolio" at bounding box center [87, 260] width 78 height 27
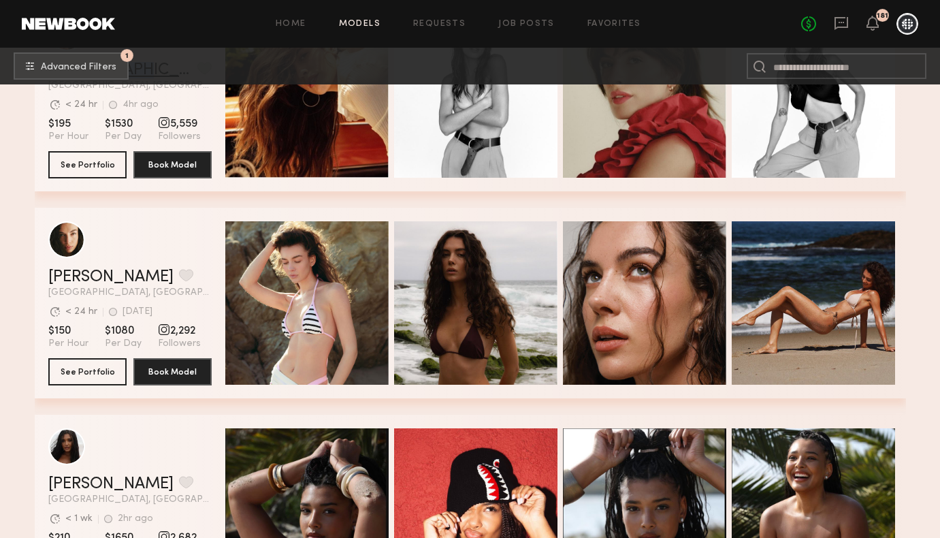
scroll to position [10081, 0]
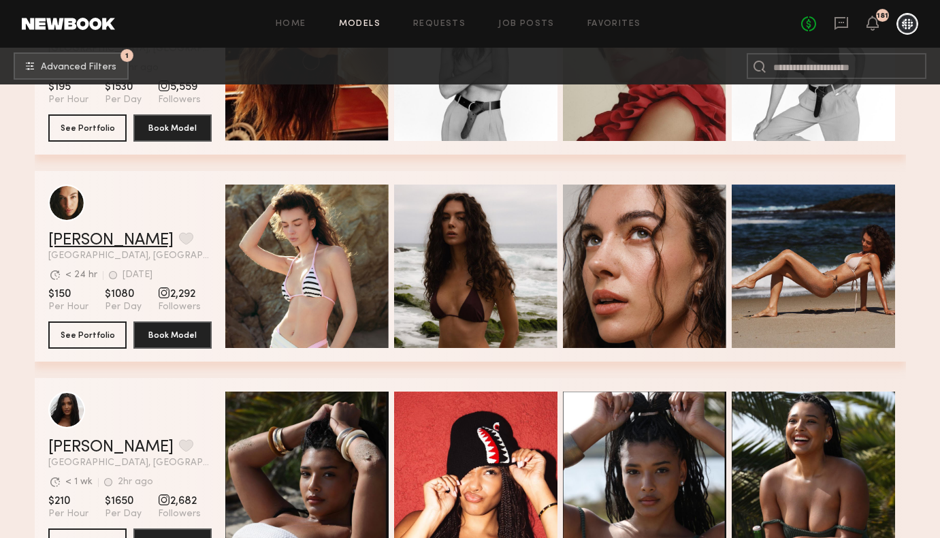
click at [89, 246] on link "Uliana V." at bounding box center [110, 240] width 125 height 16
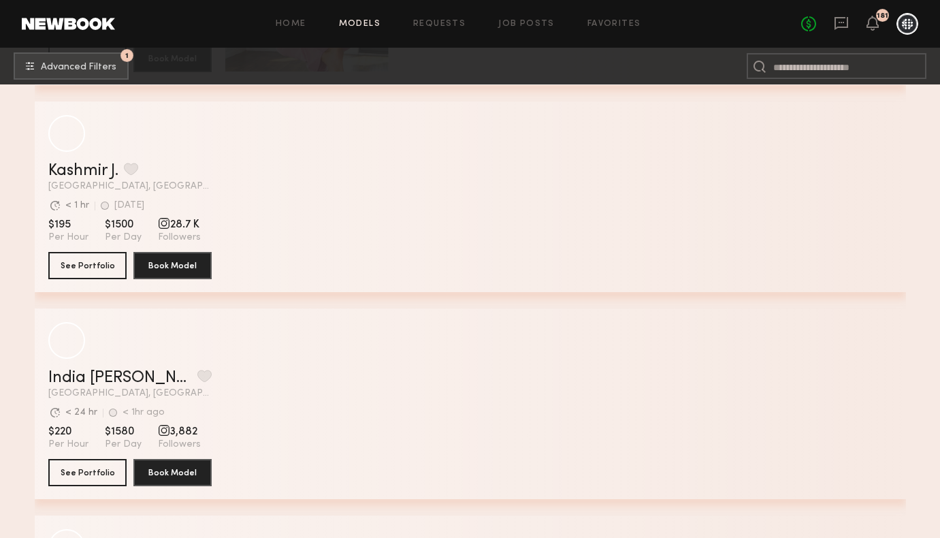
scroll to position [17649, 0]
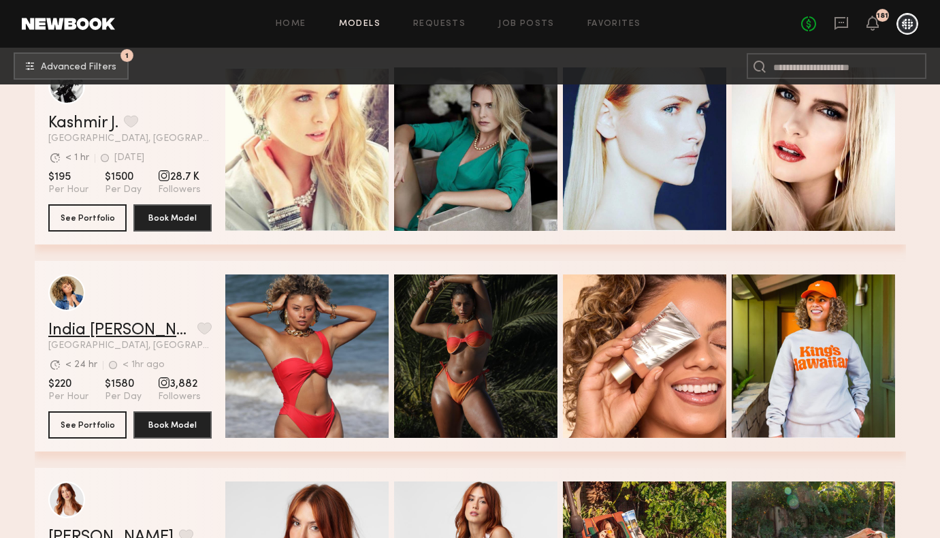
click at [103, 326] on link "India Rae H." at bounding box center [120, 330] width 144 height 16
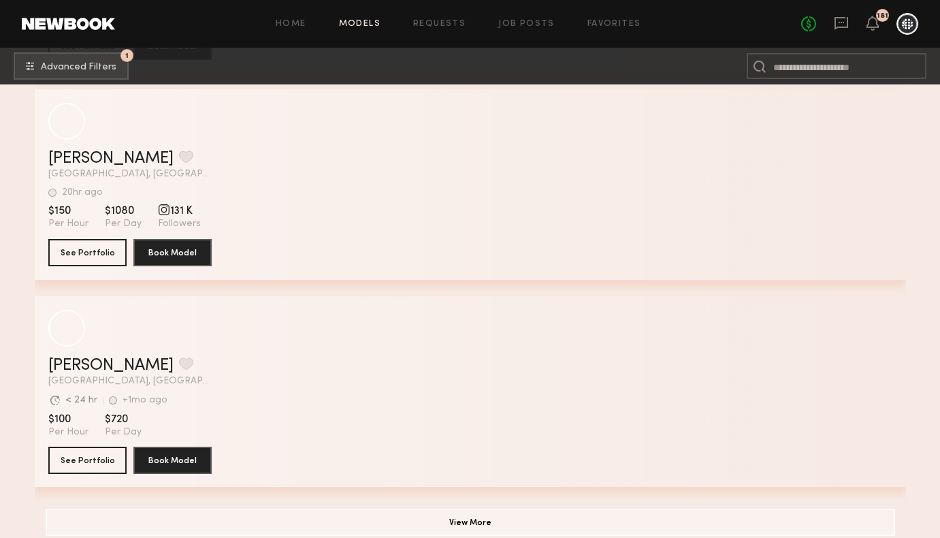
scroll to position [24664, 0]
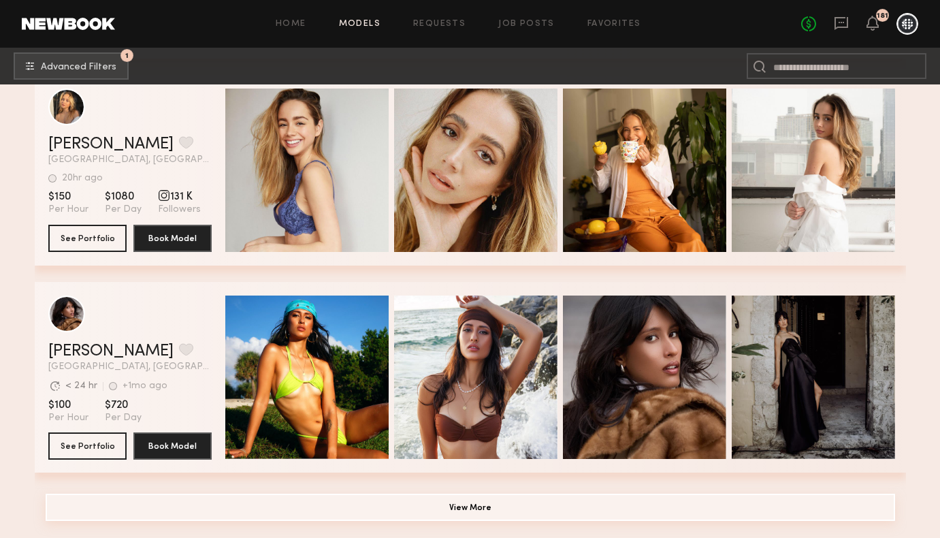
click at [267, 508] on button "View More" at bounding box center [471, 507] width 850 height 27
click at [385, 509] on button "View More" at bounding box center [471, 507] width 850 height 27
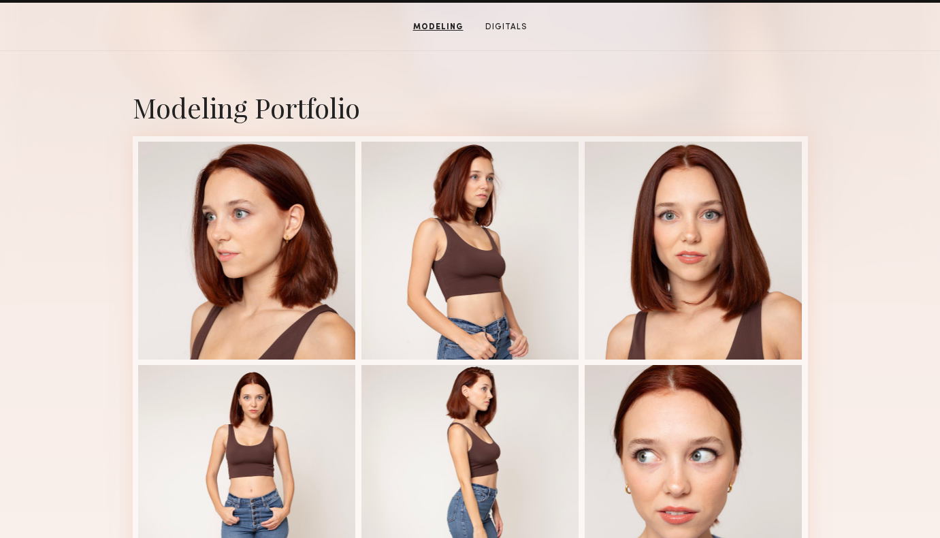
scroll to position [259, 0]
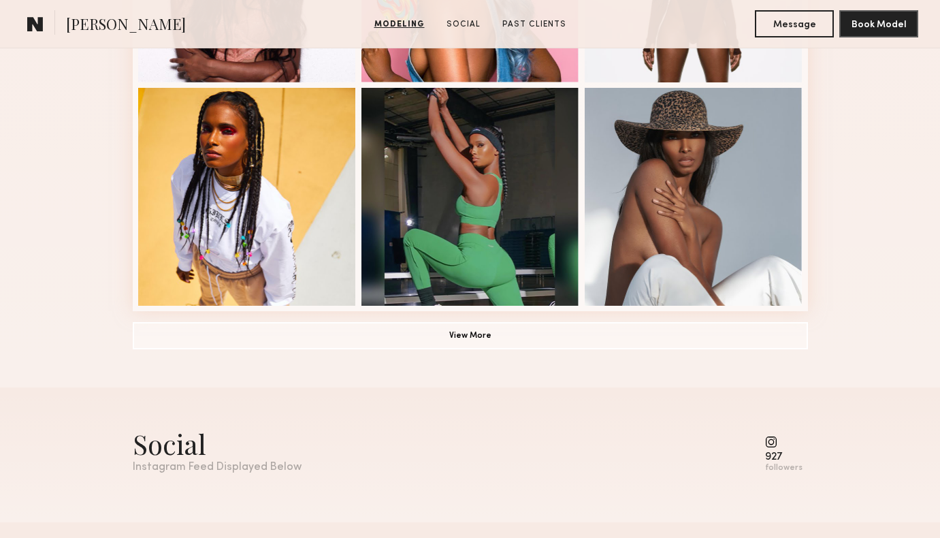
scroll to position [957, 0]
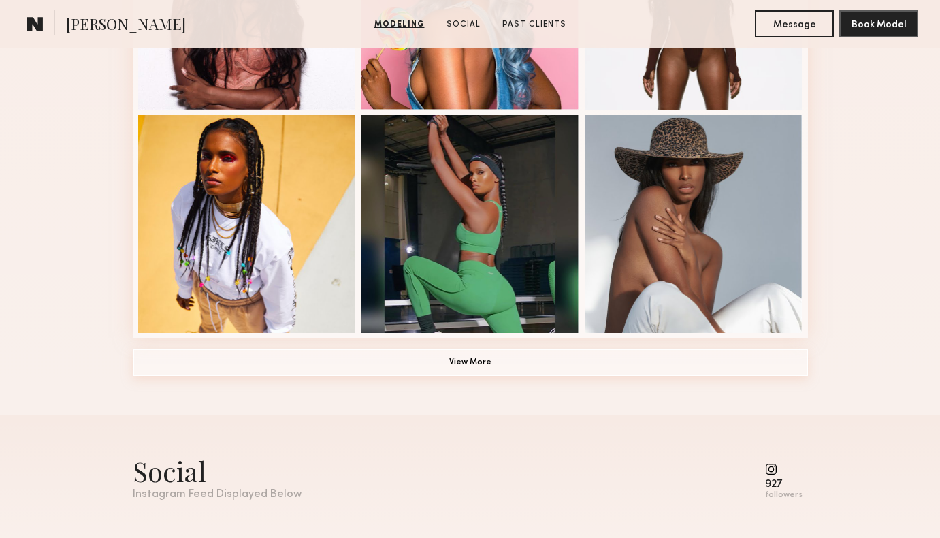
click at [732, 367] on button "View More" at bounding box center [470, 362] width 675 height 27
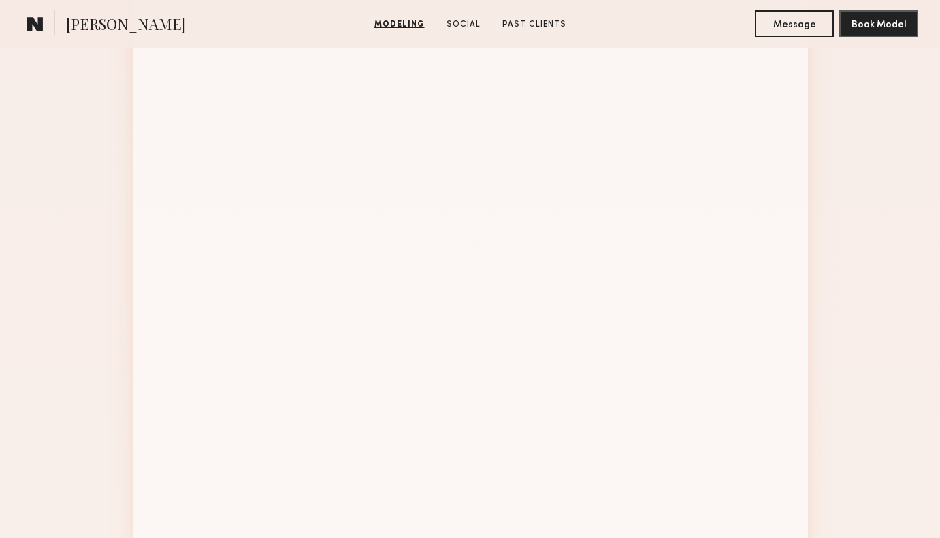
scroll to position [1302, 0]
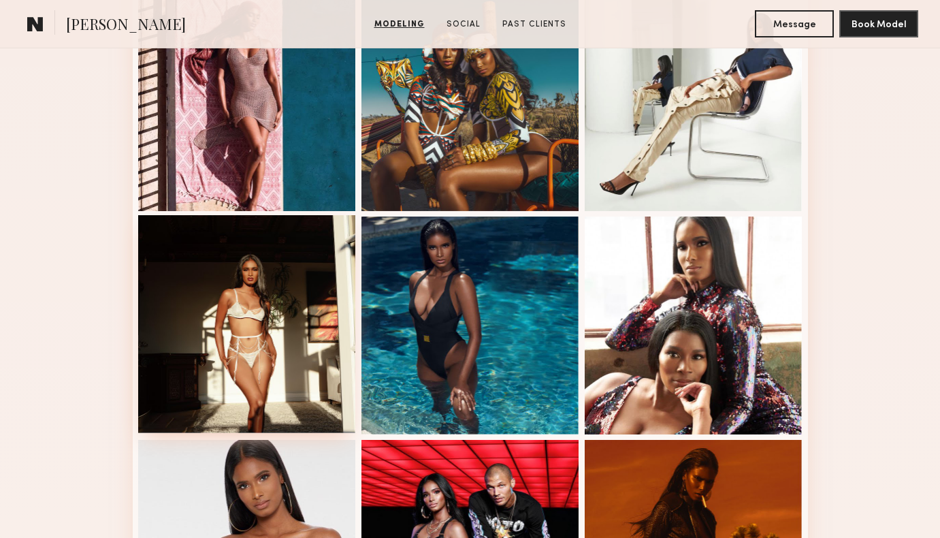
click at [266, 336] on div at bounding box center [247, 324] width 218 height 218
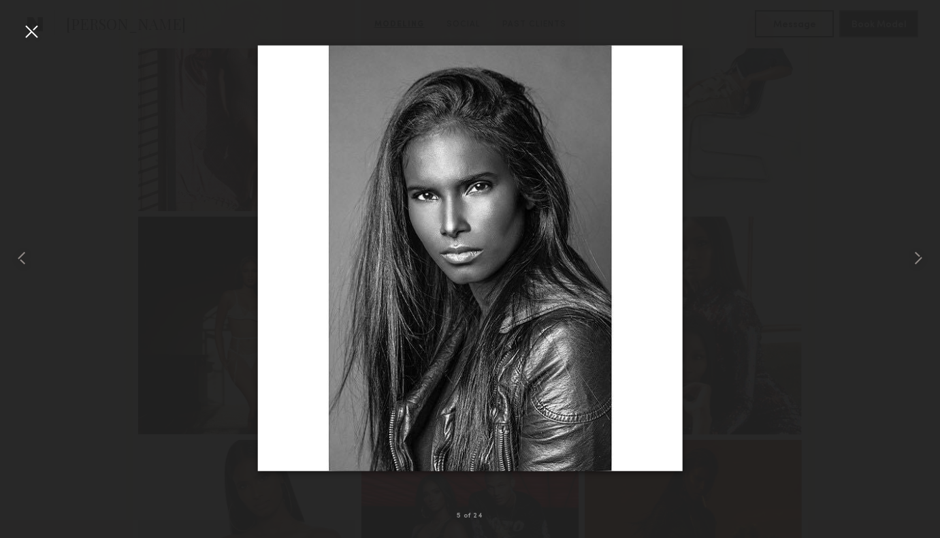
click at [211, 334] on div at bounding box center [470, 258] width 940 height 472
click at [33, 36] on div at bounding box center [31, 31] width 22 height 22
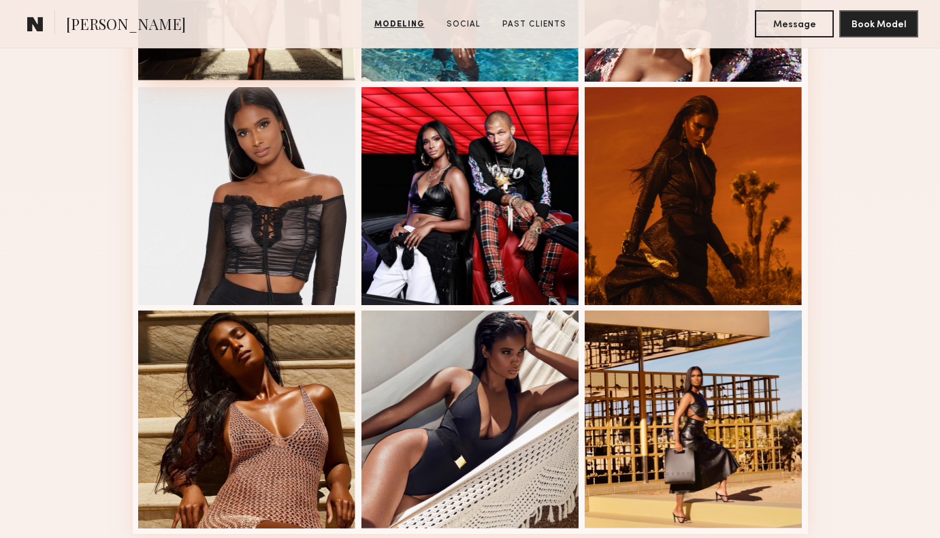
scroll to position [1665, 0]
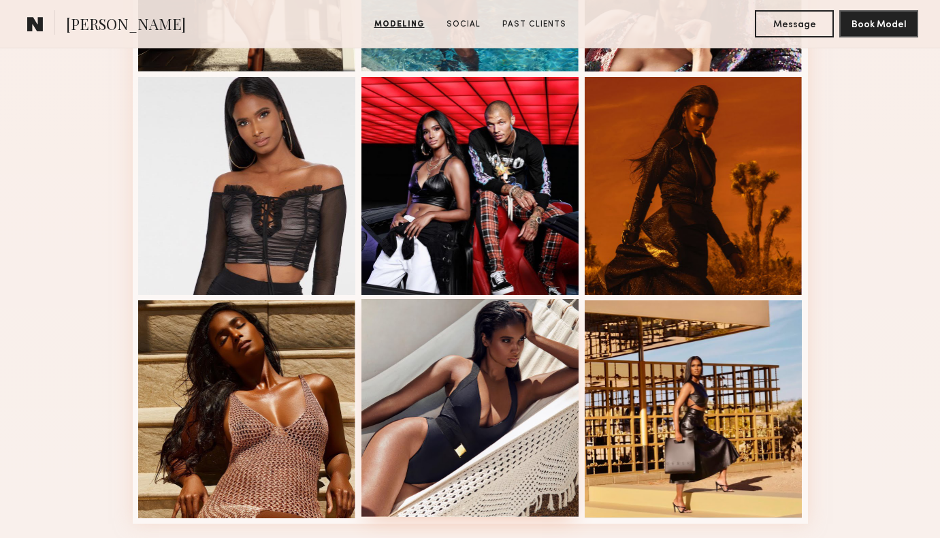
click at [498, 367] on div at bounding box center [470, 408] width 218 height 218
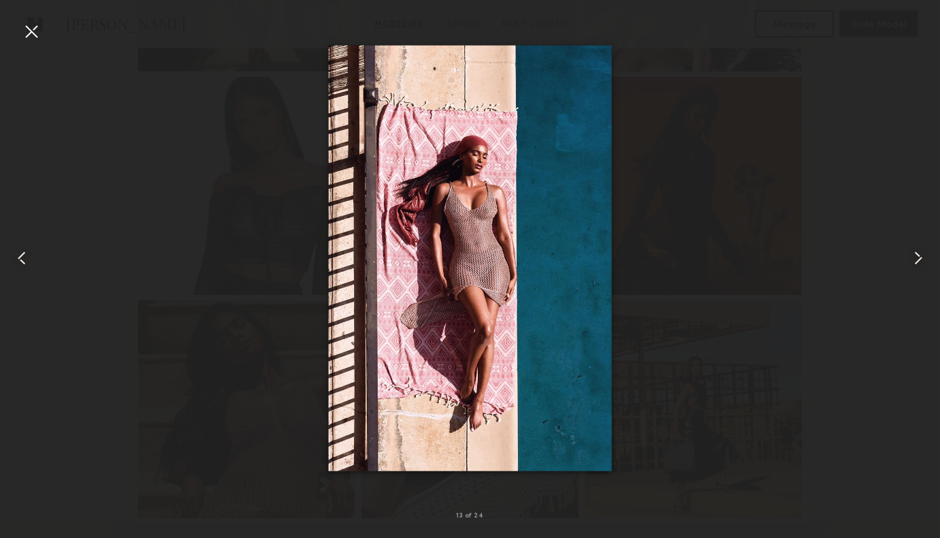
click at [40, 35] on div at bounding box center [31, 31] width 22 height 22
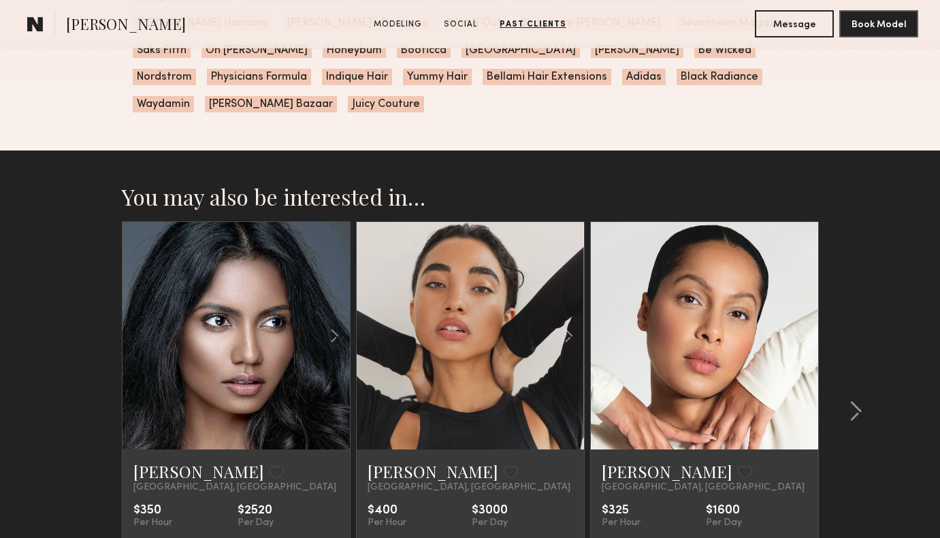
scroll to position [2499, 0]
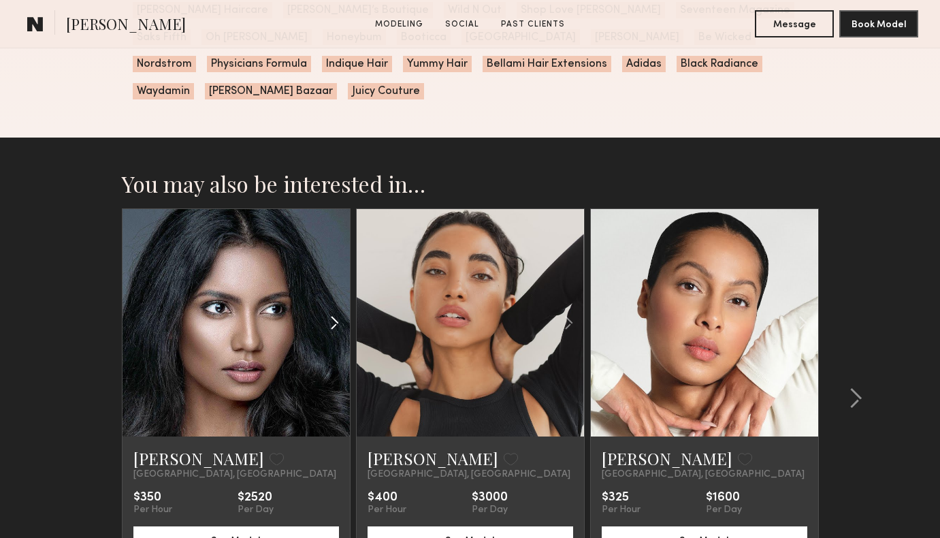
click at [337, 310] on common-icon at bounding box center [335, 323] width 20 height 26
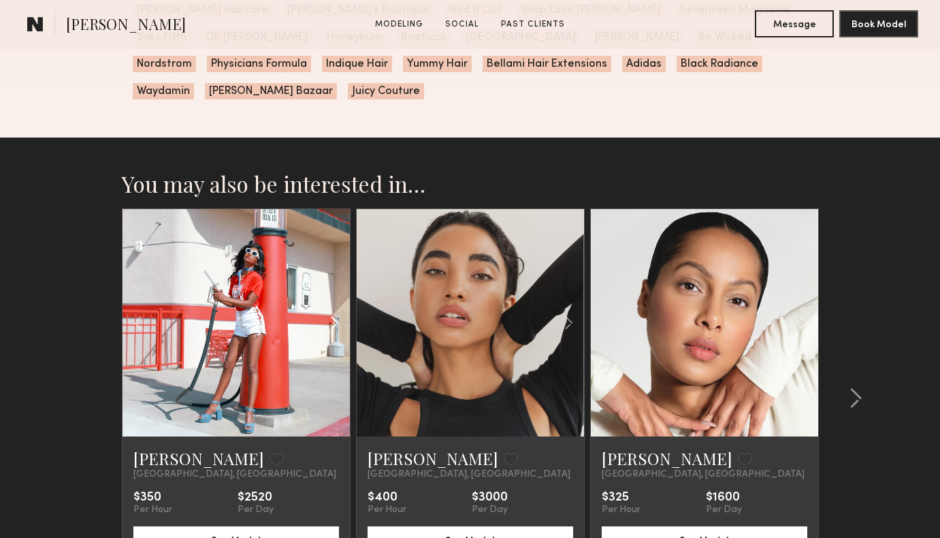
click at [337, 310] on common-icon at bounding box center [335, 323] width 20 height 26
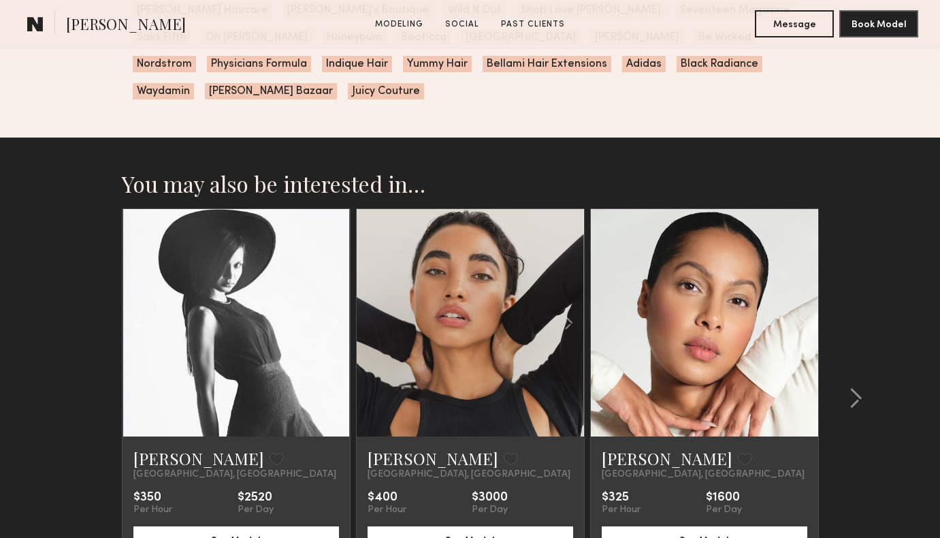
click at [337, 310] on common-icon at bounding box center [335, 323] width 20 height 26
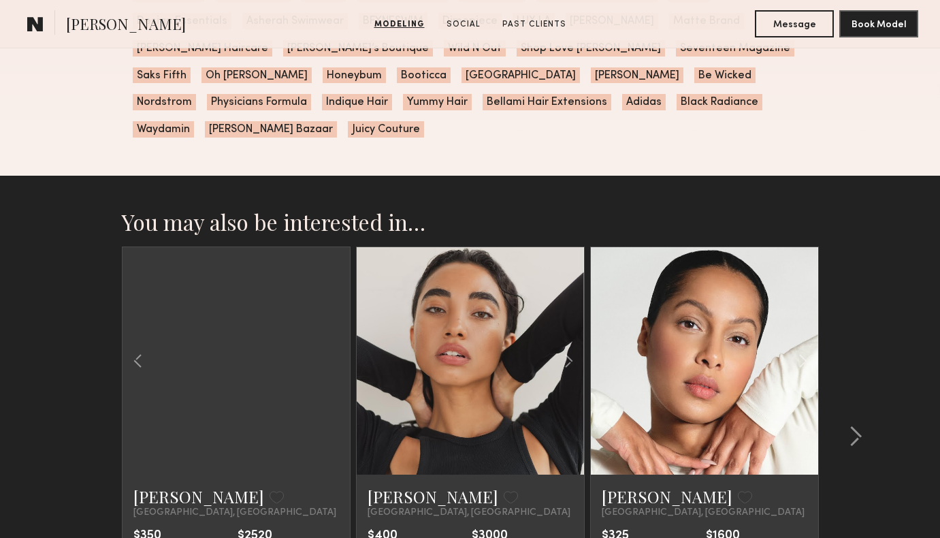
scroll to position [2271, 0]
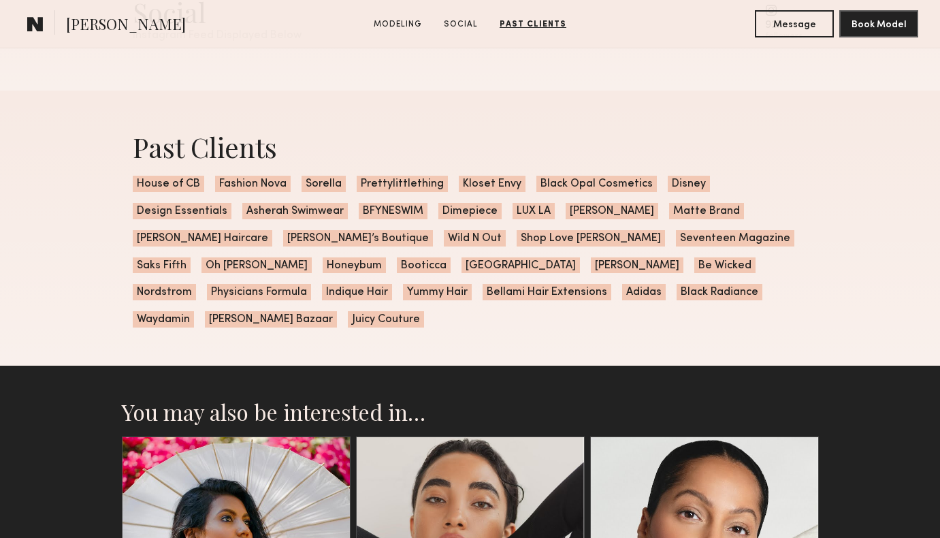
click at [263, 182] on span "Fashion Nova" at bounding box center [253, 184] width 76 height 16
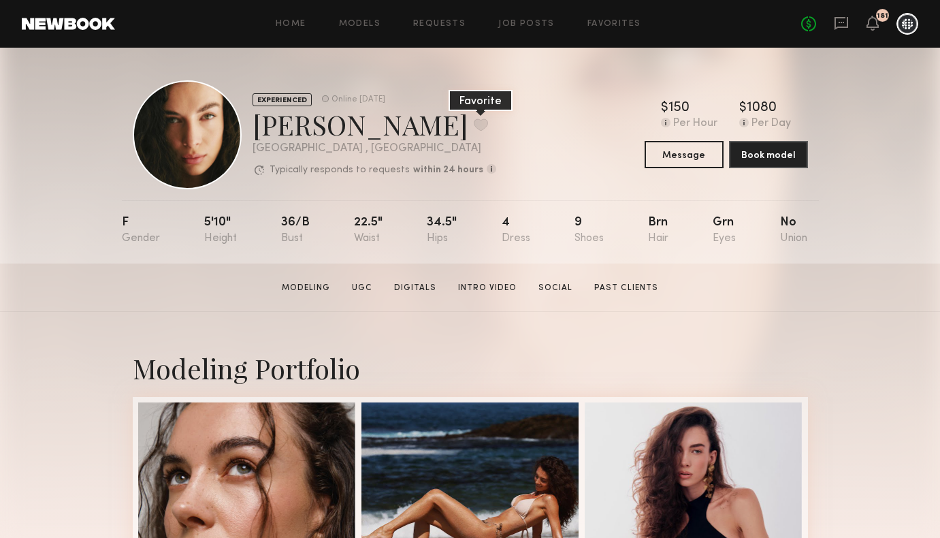
click at [474, 126] on button at bounding box center [481, 124] width 14 height 12
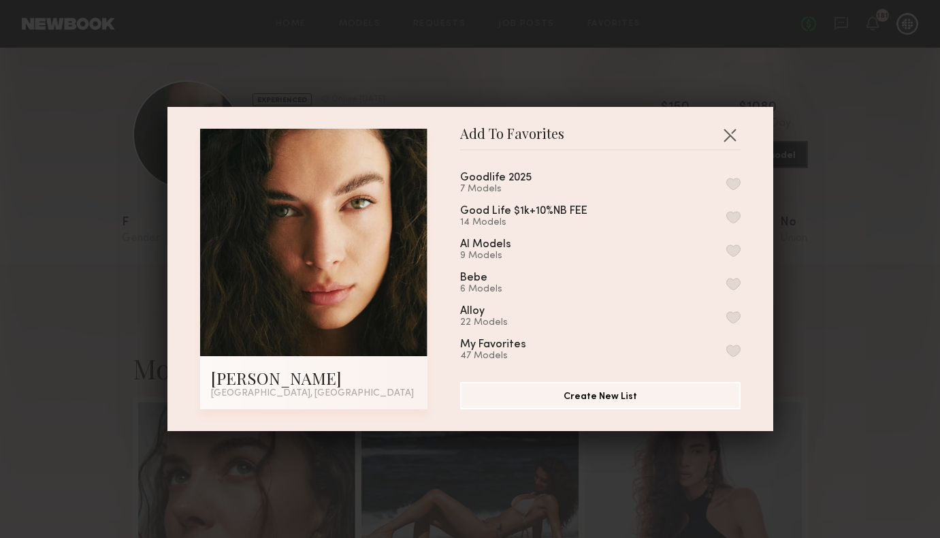
click at [730, 311] on button "button" at bounding box center [733, 317] width 14 height 12
click at [735, 132] on button "button" at bounding box center [730, 135] width 22 height 22
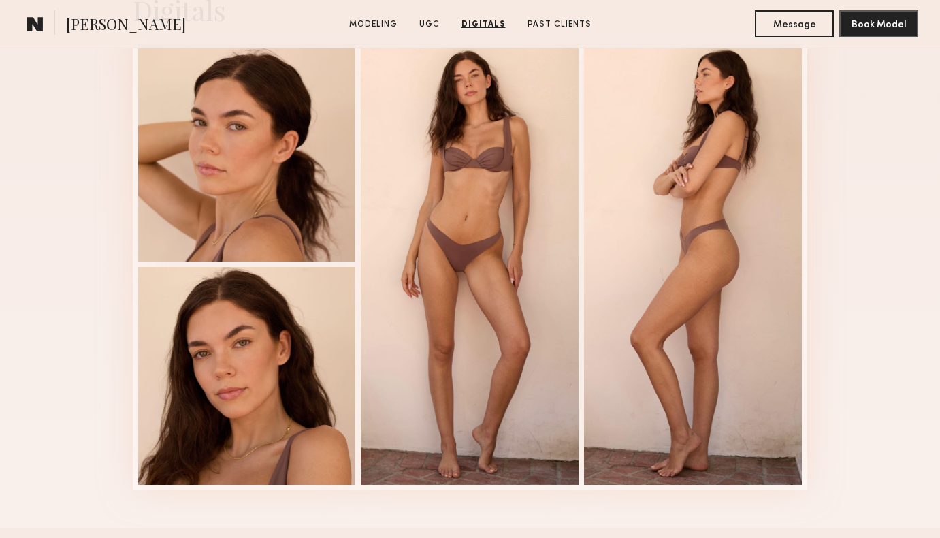
scroll to position [2983, 0]
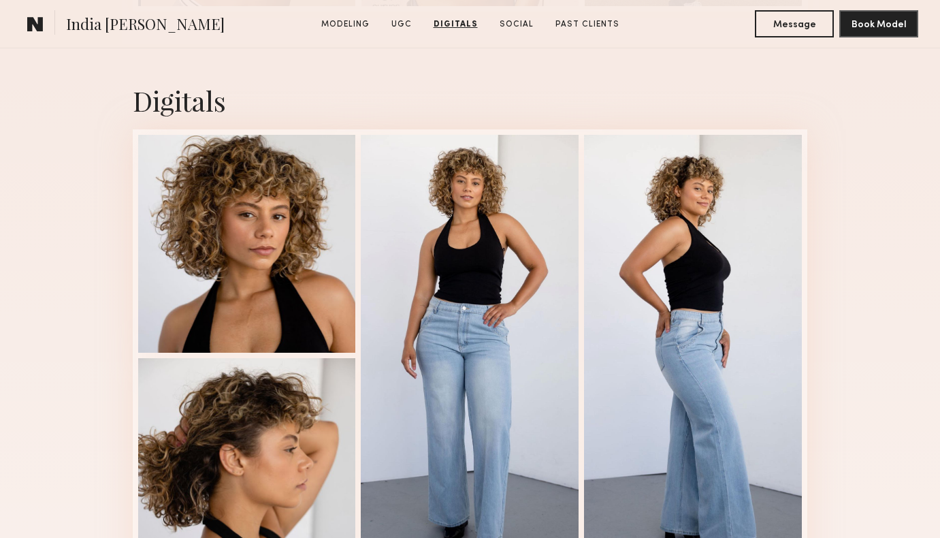
scroll to position [2663, 0]
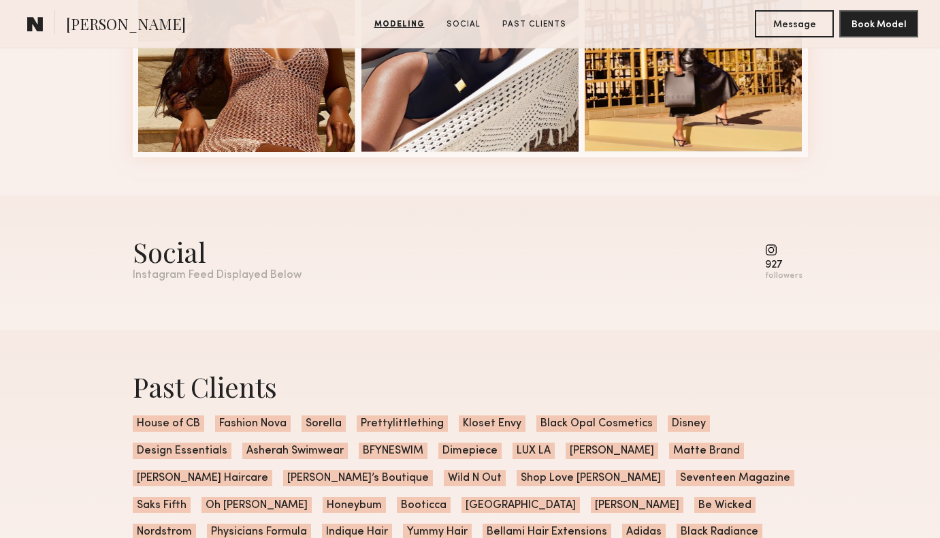
scroll to position [2033, 0]
